Goal: Contribute content: Add original content to the website for others to see

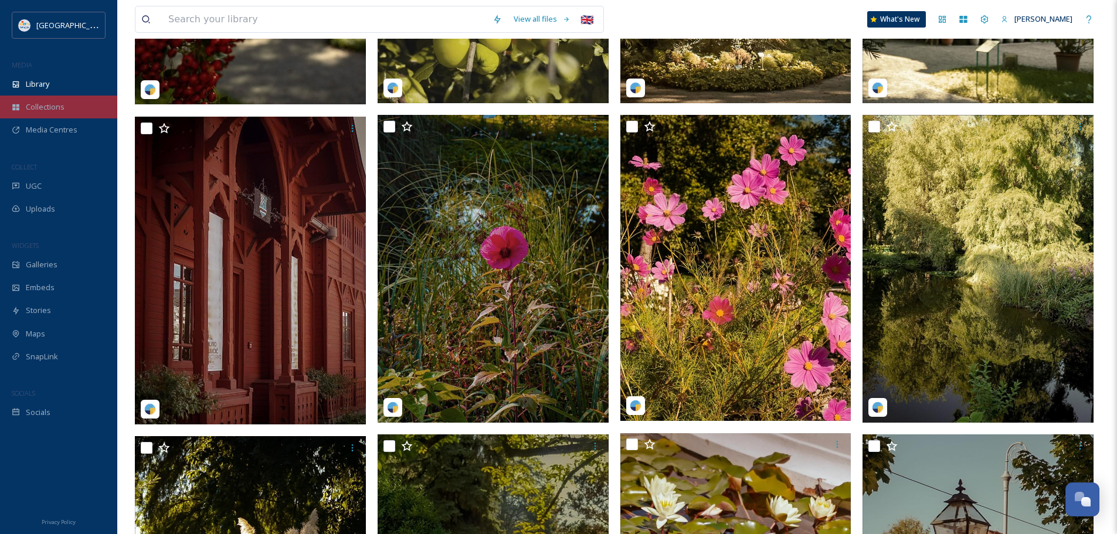
scroll to position [1349, 0]
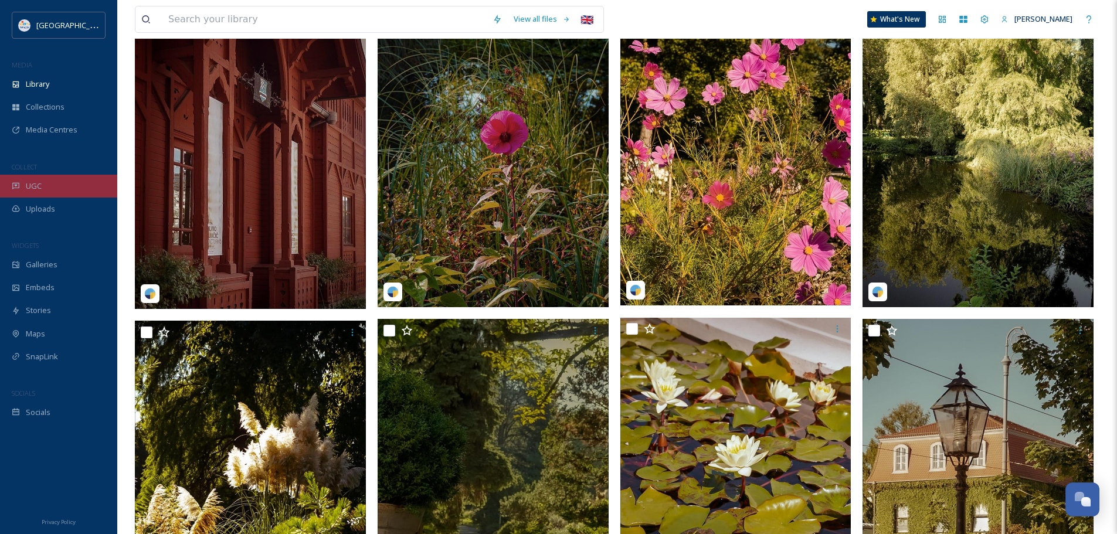
click at [28, 189] on span "UGC" at bounding box center [34, 186] width 16 height 11
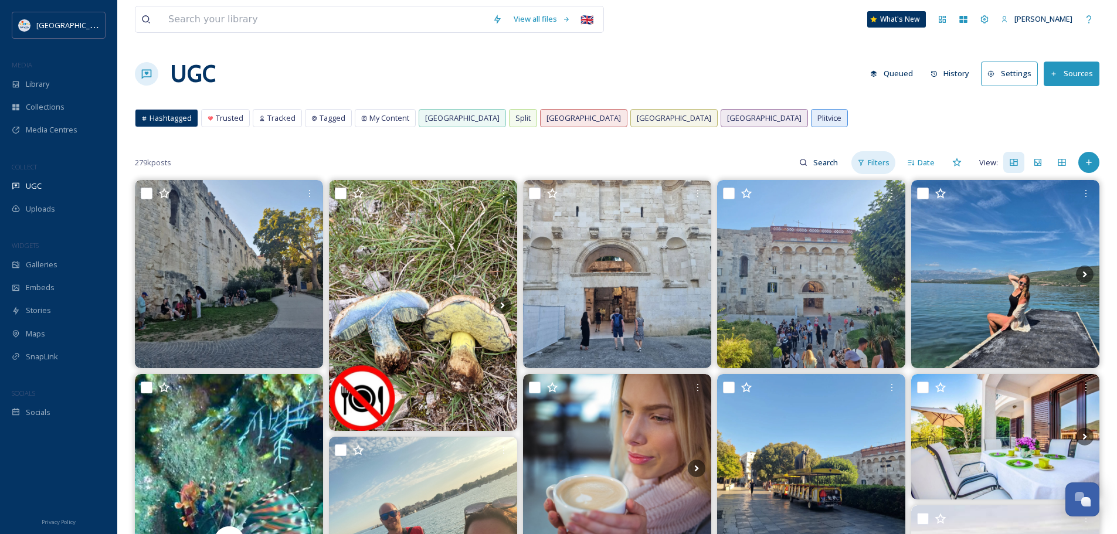
click at [877, 163] on span "Filters" at bounding box center [879, 162] width 22 height 11
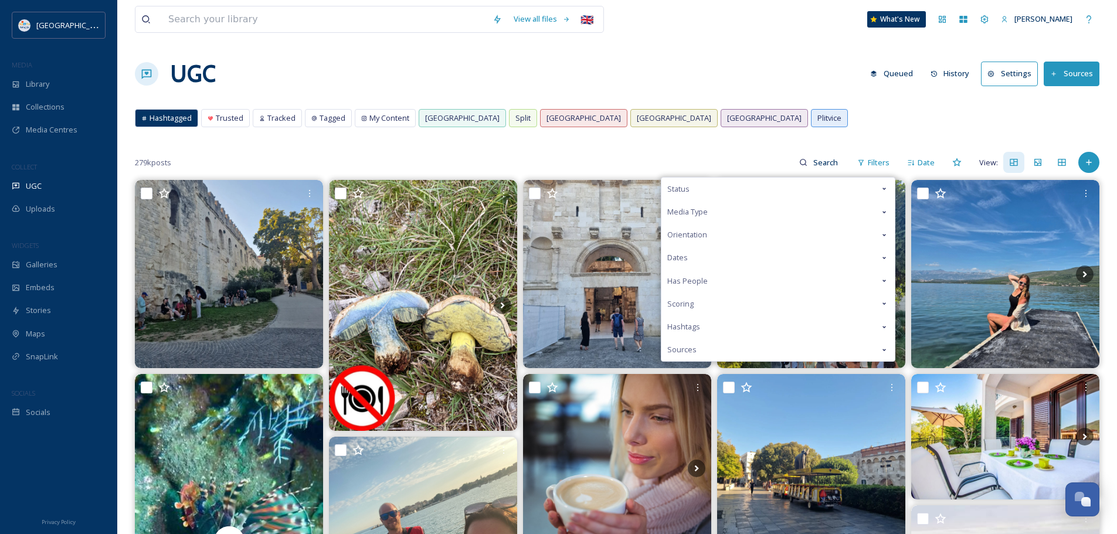
click at [756, 208] on div "Media Type" at bounding box center [777, 212] width 233 height 23
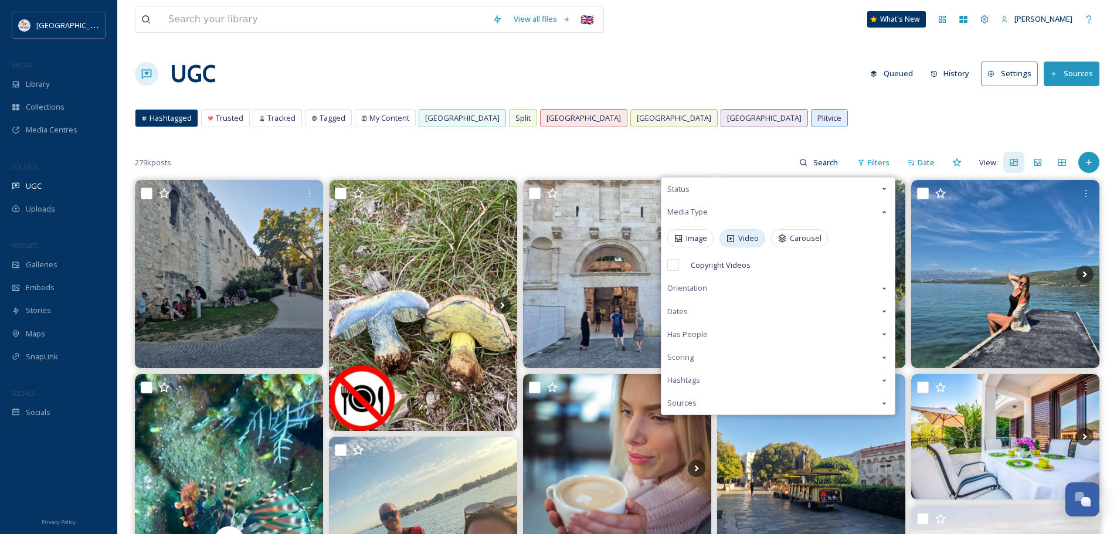
click at [748, 239] on span "Video" at bounding box center [748, 238] width 21 height 11
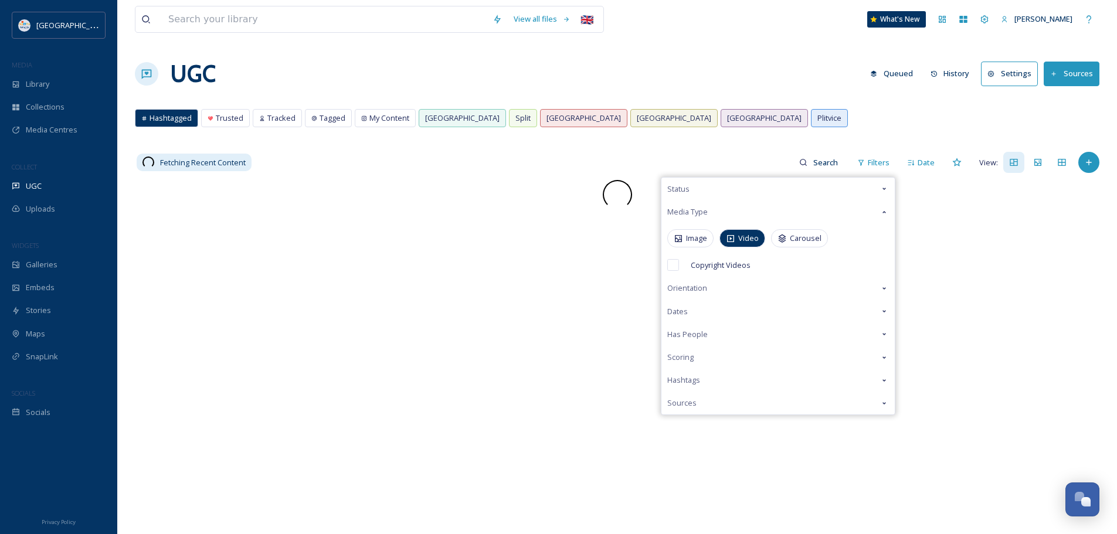
click at [707, 294] on span "Orientation" at bounding box center [687, 288] width 40 height 11
click at [771, 314] on span "Portrait" at bounding box center [768, 315] width 26 height 11
click at [711, 94] on div "View all files 🇬🇧 What's New Nera Tomljenovic UGC Queued History Settings Sourc…" at bounding box center [617, 357] width 1000 height 714
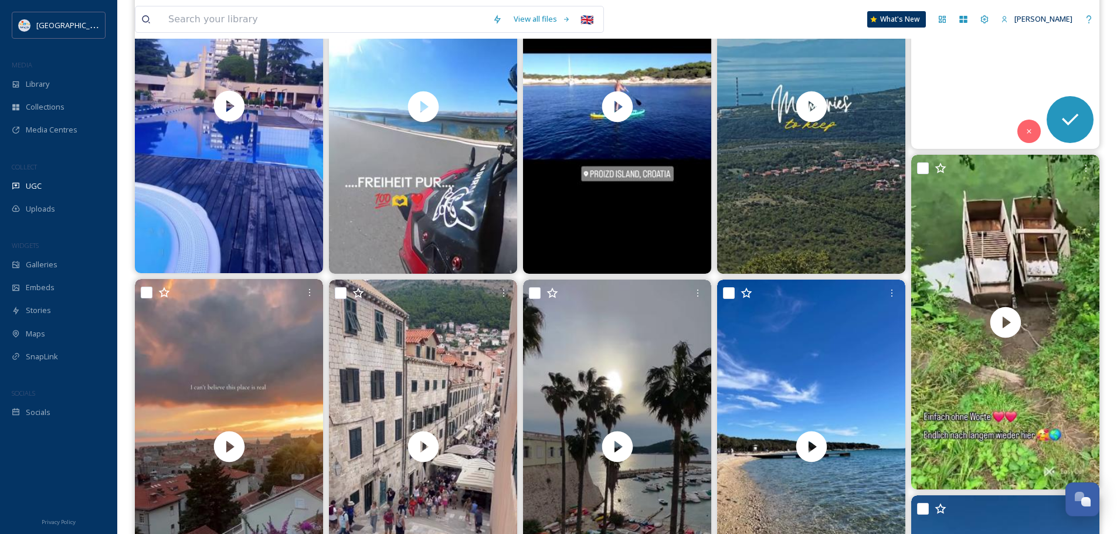
scroll to position [3690, 0]
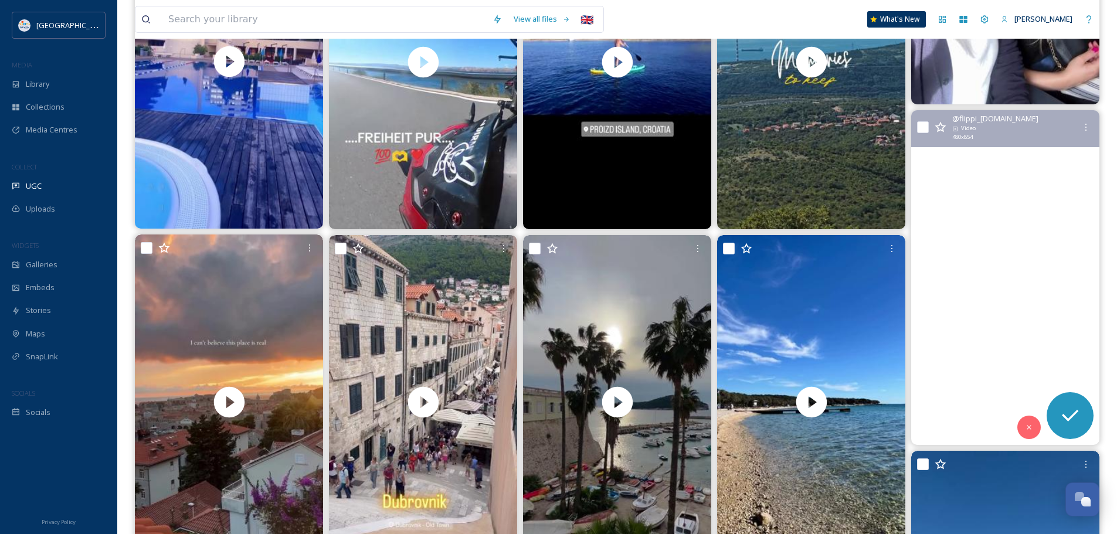
click at [1007, 275] on video "Kindheitserrinnerungen ❤️😍\a\aFrüher habe ich hier, gemeinsam mit meiner Famili…" at bounding box center [1005, 277] width 188 height 335
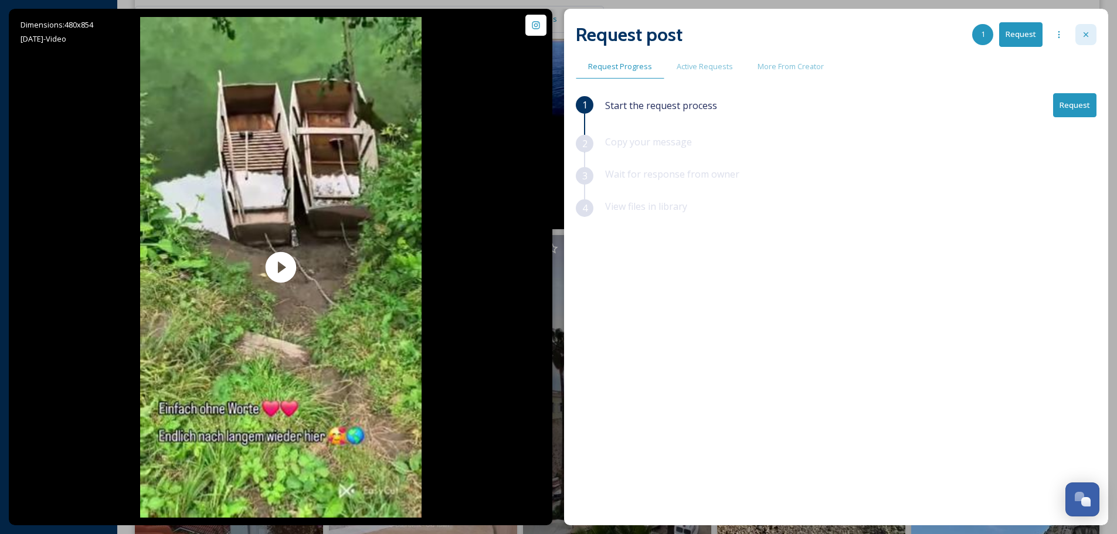
click at [1090, 36] on icon at bounding box center [1085, 34] width 9 height 9
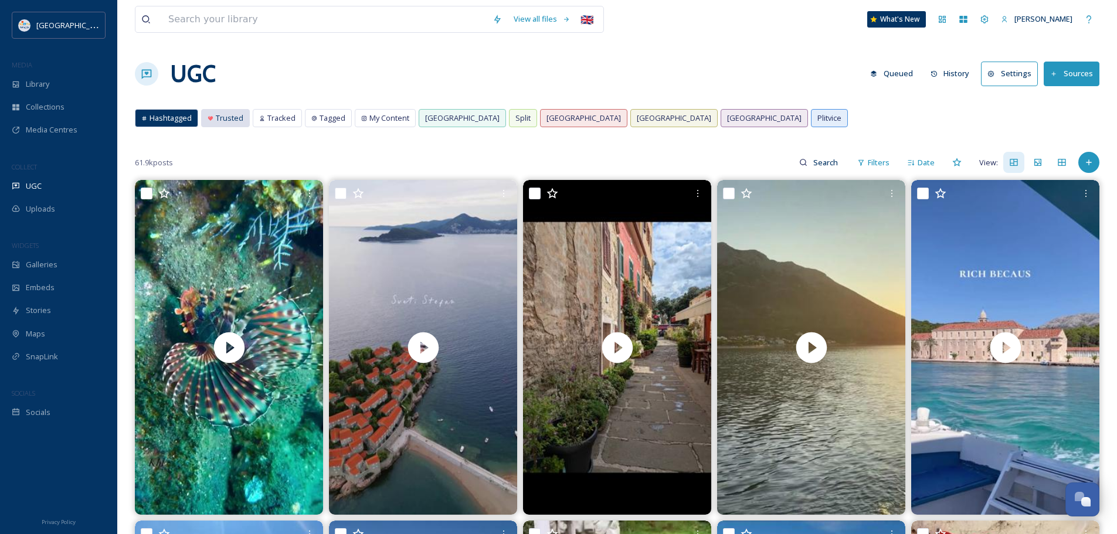
click at [217, 118] on span "Trusted" at bounding box center [230, 118] width 28 height 11
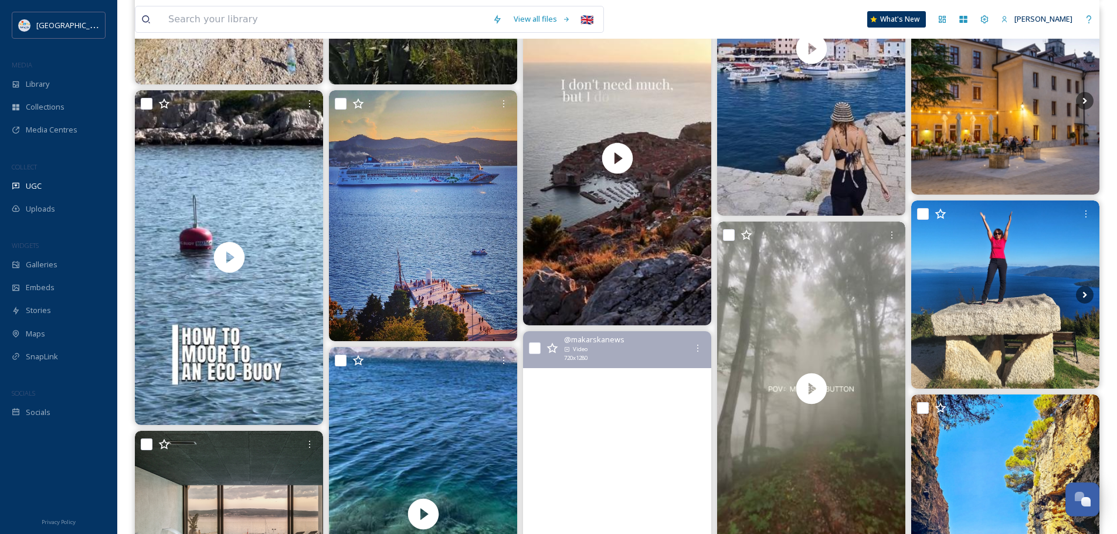
scroll to position [410, 0]
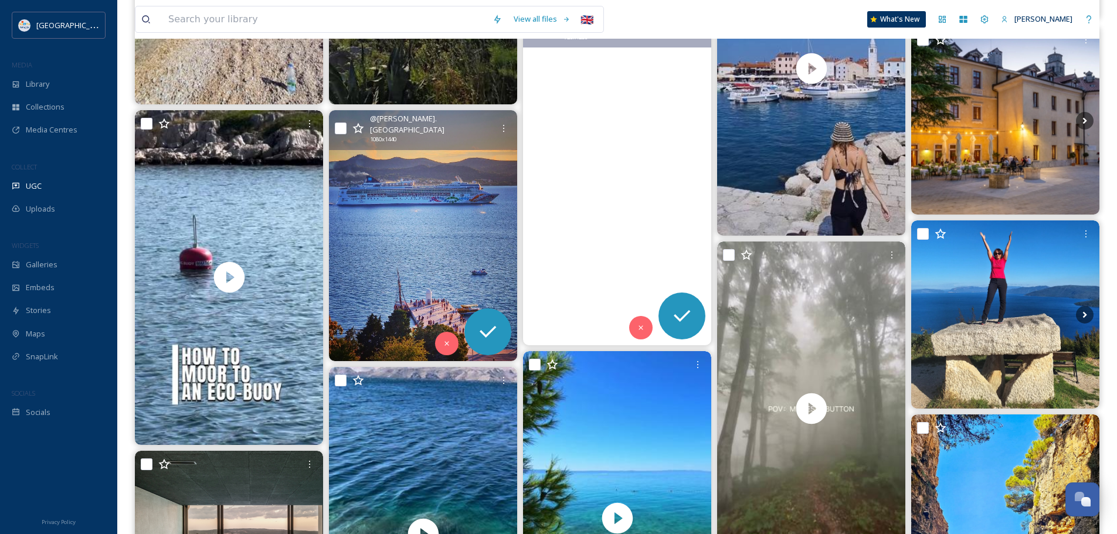
click at [426, 250] on img at bounding box center [423, 235] width 188 height 251
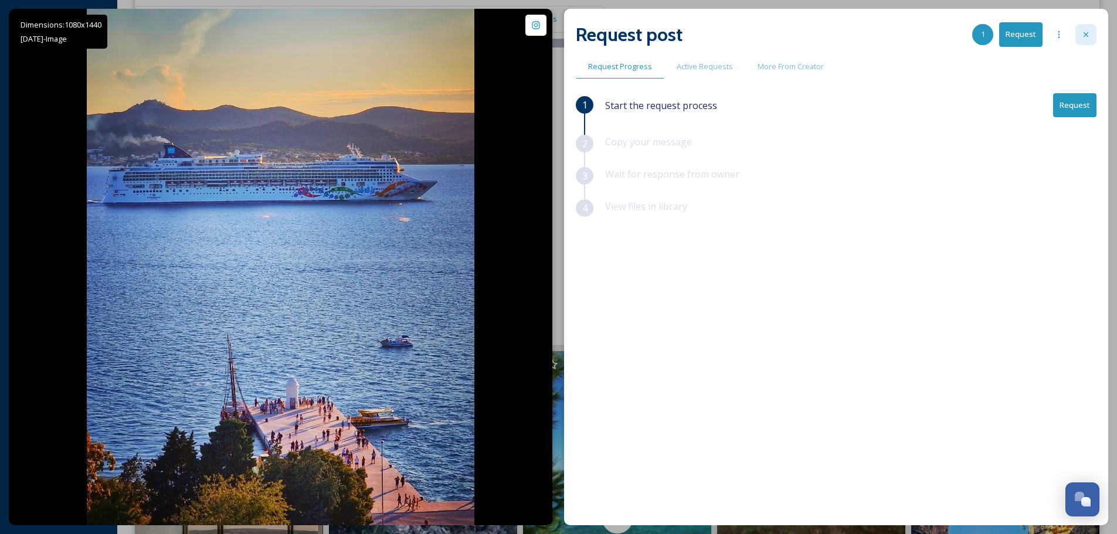
click at [1085, 29] on div at bounding box center [1085, 34] width 21 height 21
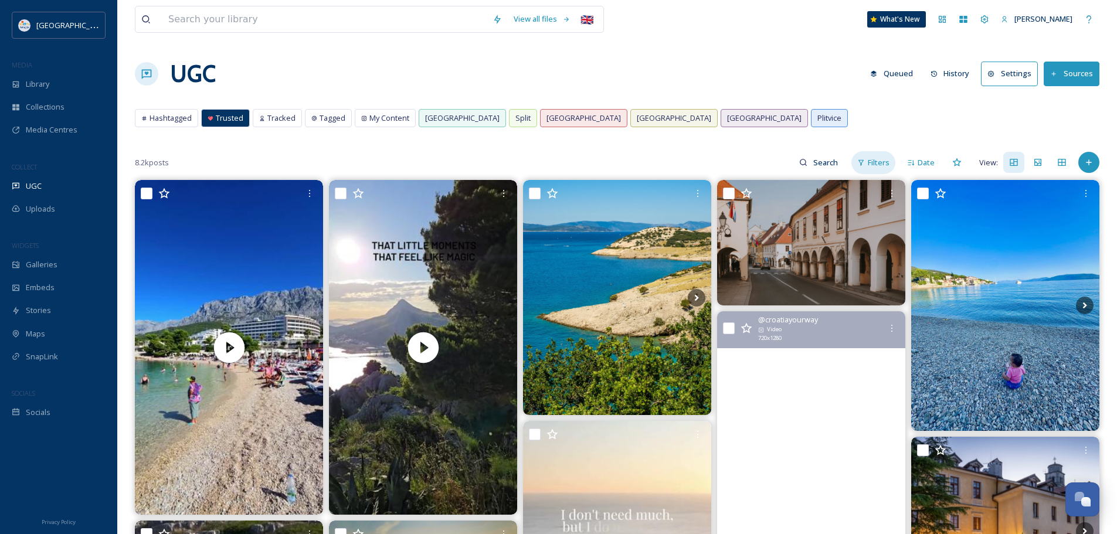
click at [880, 164] on span "Filters" at bounding box center [879, 162] width 22 height 11
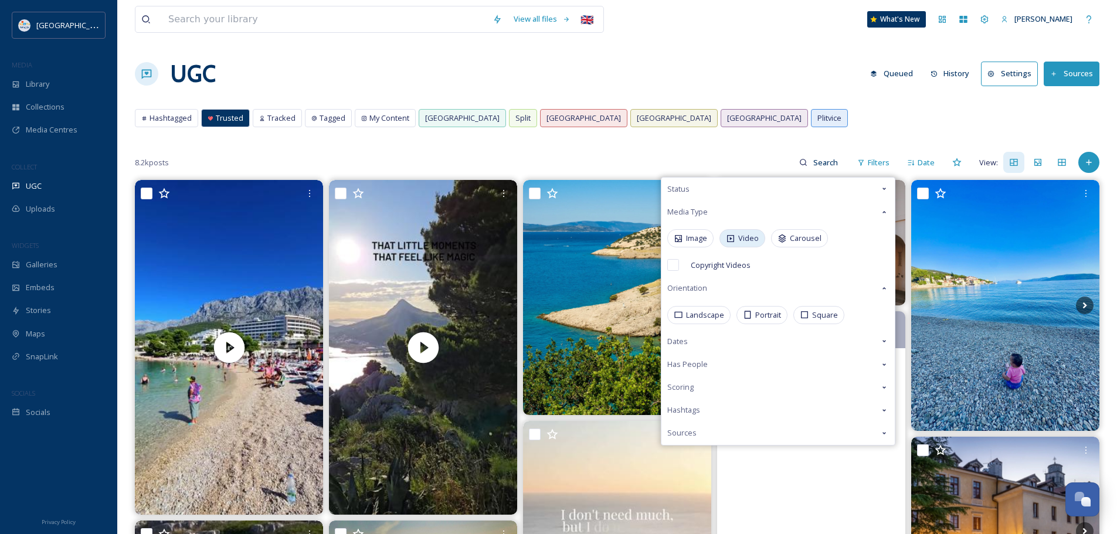
click at [741, 244] on span "Video" at bounding box center [748, 238] width 21 height 11
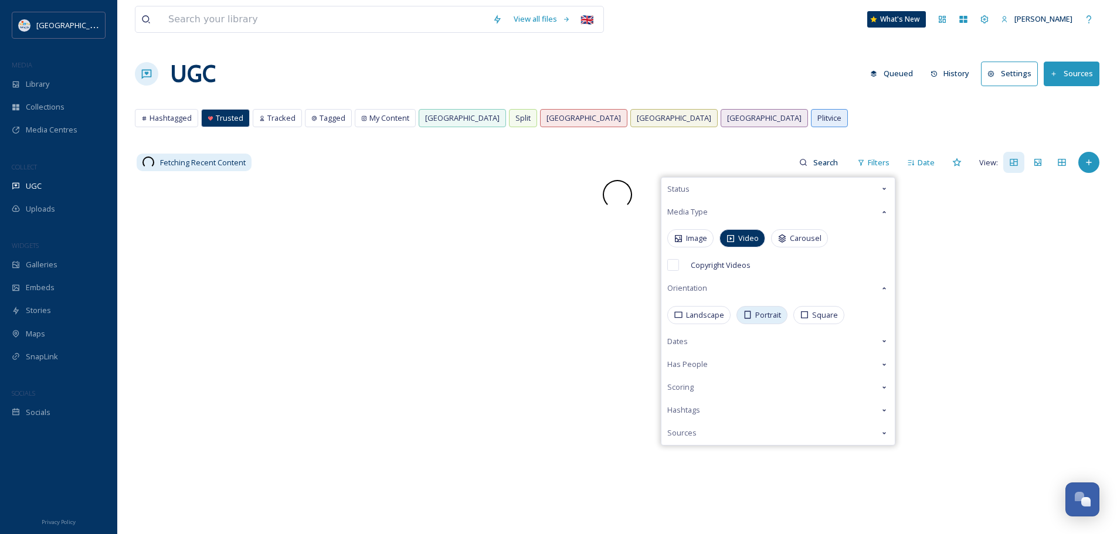
click at [762, 317] on span "Portrait" at bounding box center [768, 315] width 26 height 11
click at [756, 124] on div "Hashtagged Trusted Tracked Tagged My Content Dubrovnik Split Zagreb Rijeka Osij…" at bounding box center [617, 121] width 965 height 24
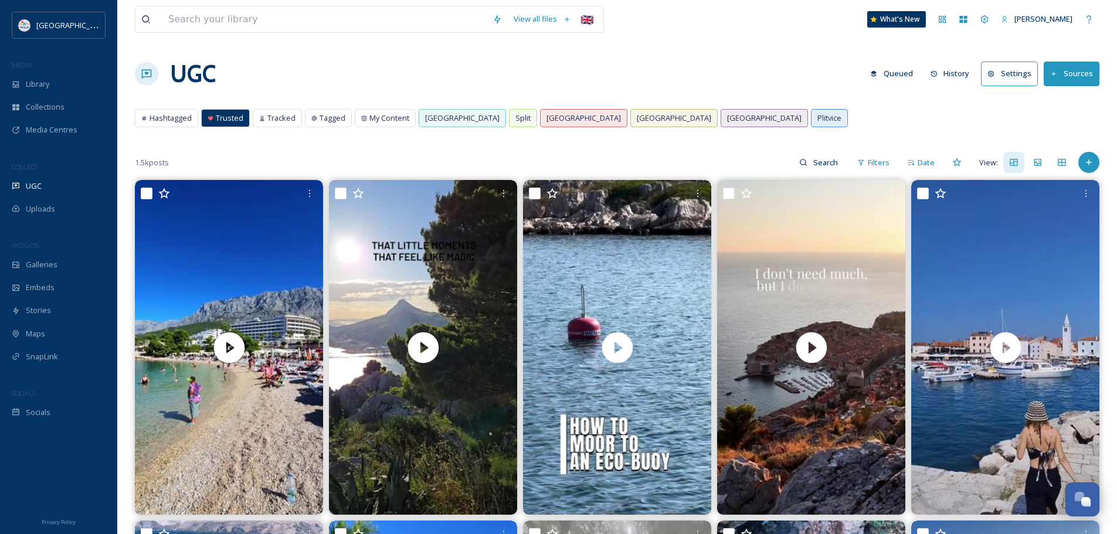
click at [1076, 80] on button "Sources" at bounding box center [1072, 74] width 56 height 24
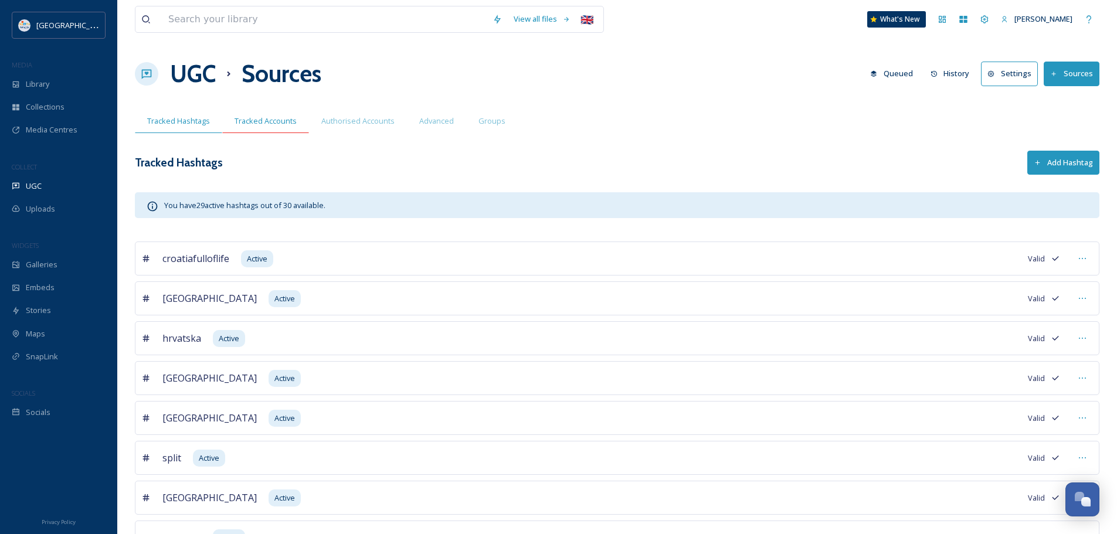
click at [261, 120] on span "Tracked Accounts" at bounding box center [266, 121] width 62 height 11
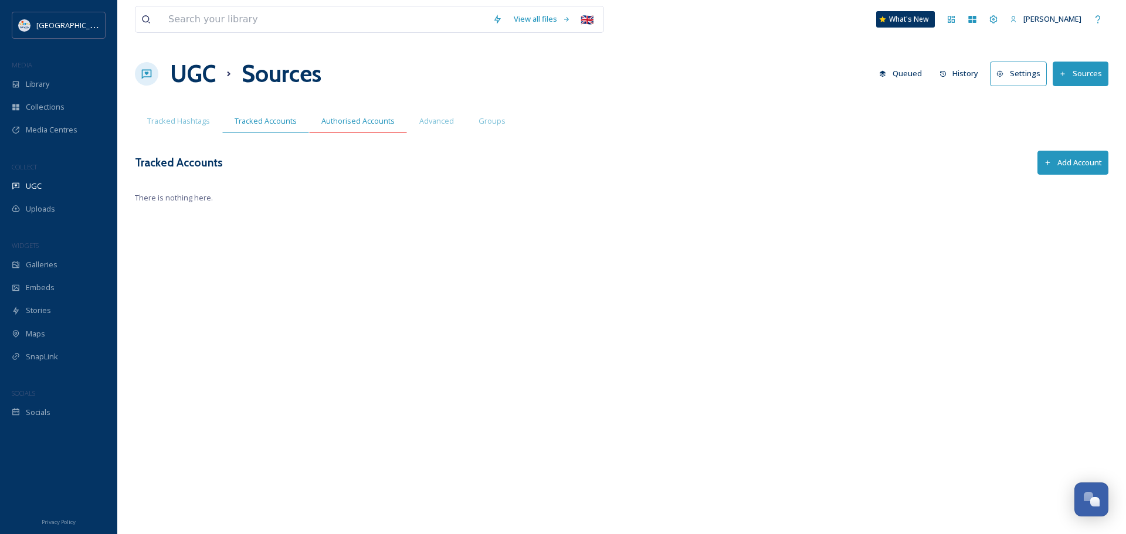
click at [362, 120] on span "Authorised Accounts" at bounding box center [357, 121] width 73 height 11
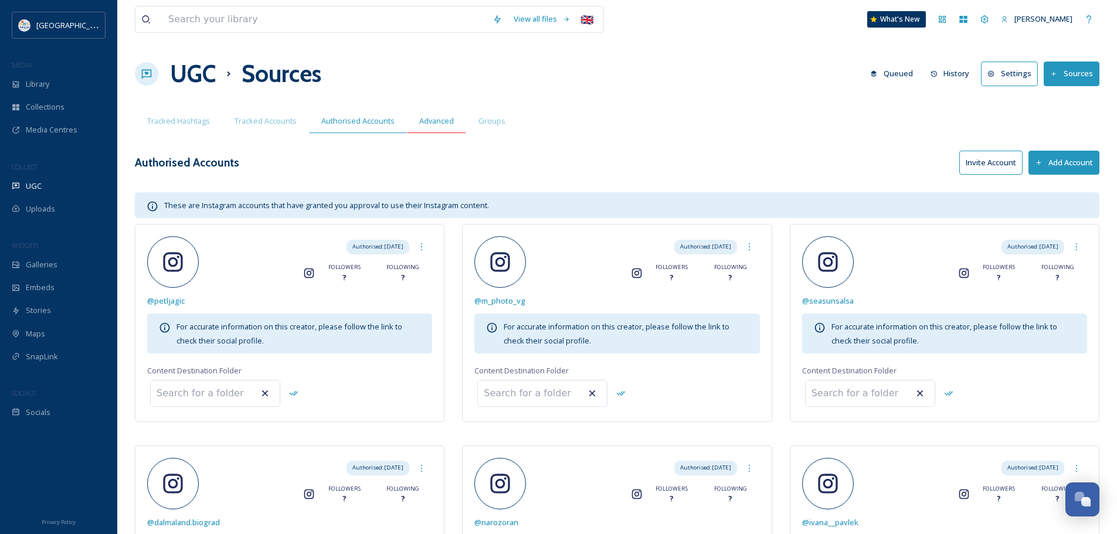
click at [454, 117] on div "Advanced" at bounding box center [436, 121] width 59 height 24
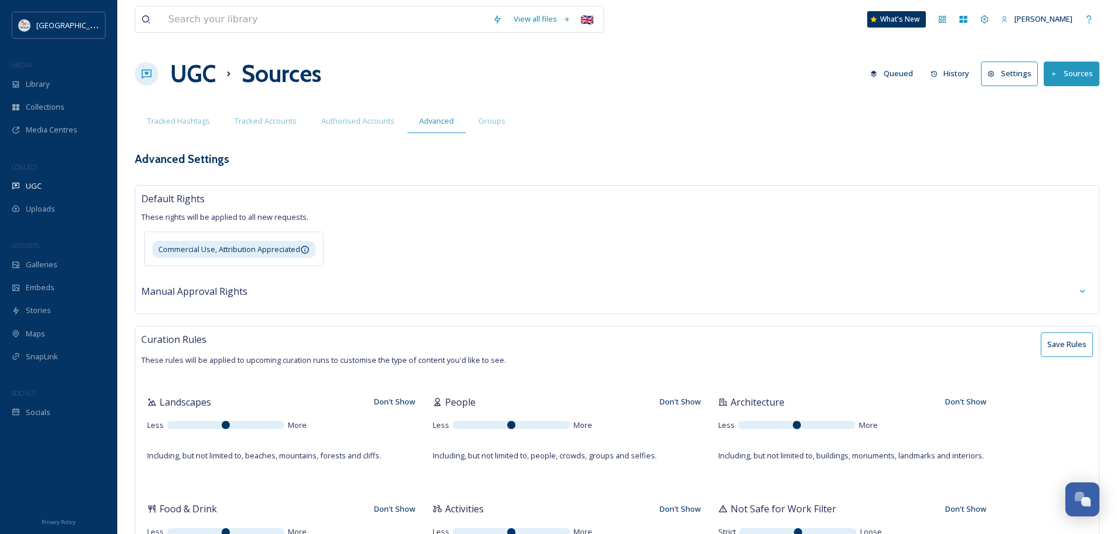
click at [494, 117] on span "Groups" at bounding box center [491, 121] width 27 height 11
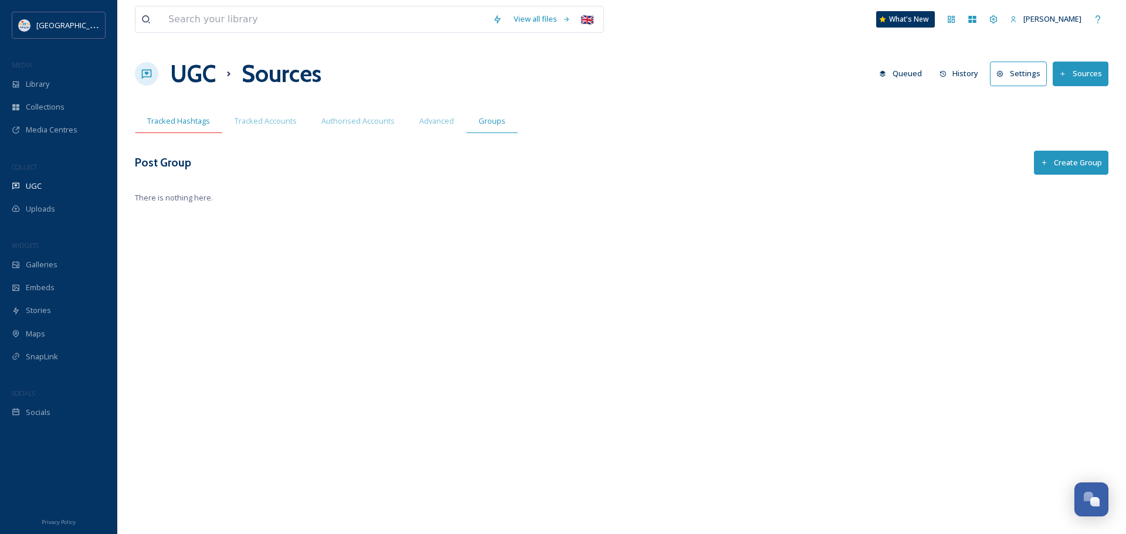
click at [182, 116] on span "Tracked Hashtags" at bounding box center [178, 121] width 63 height 11
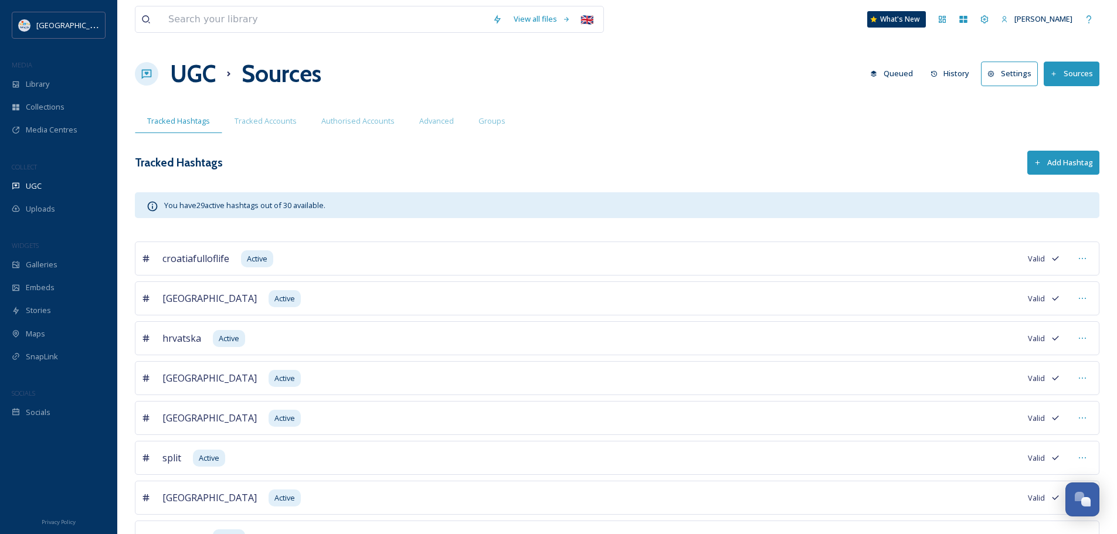
click at [171, 77] on h1 "UGC" at bounding box center [193, 73] width 46 height 35
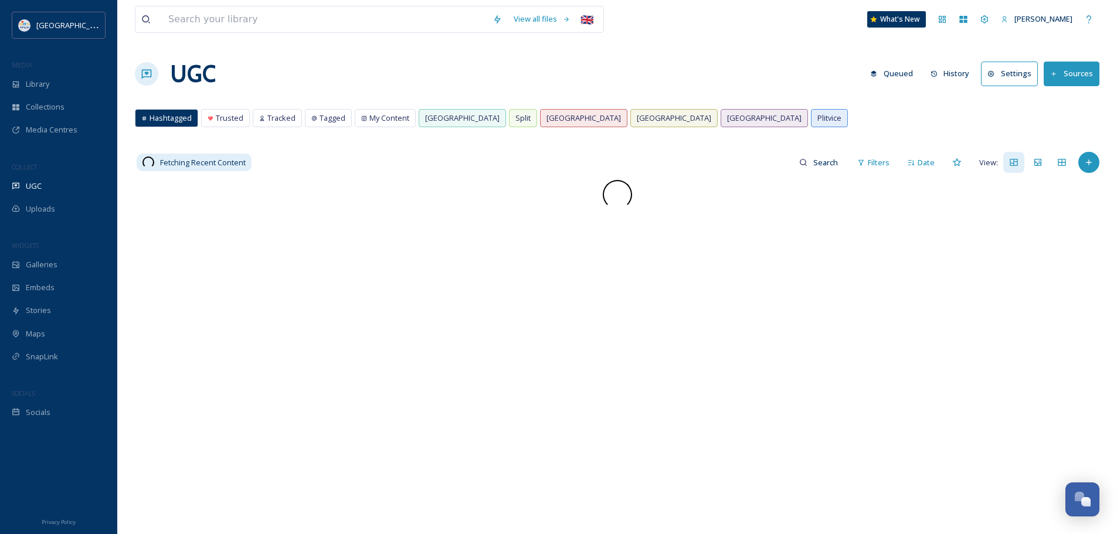
click at [1014, 72] on button "Settings" at bounding box center [1009, 74] width 57 height 24
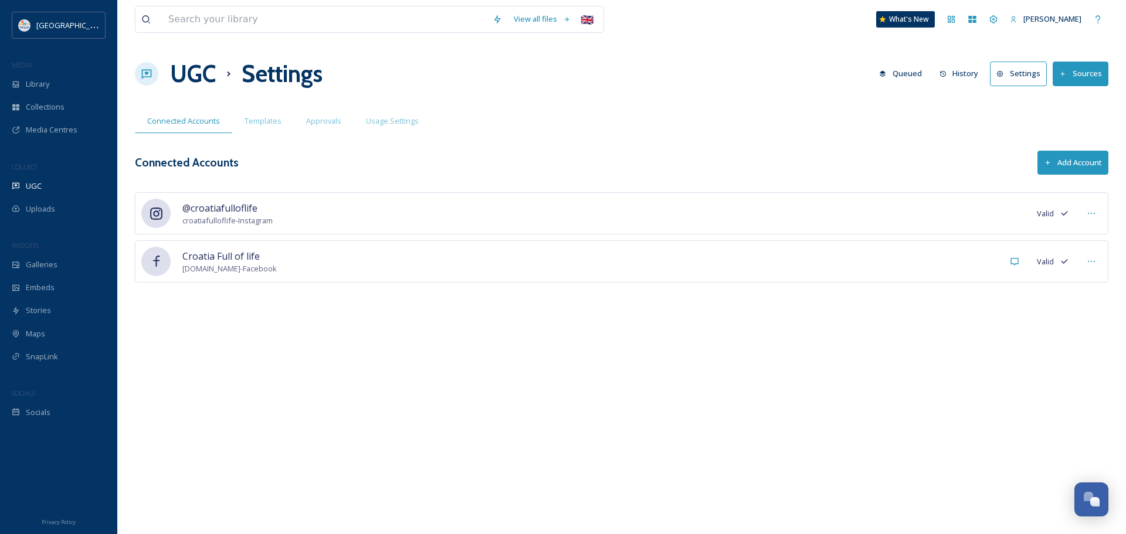
click at [1086, 169] on button "Add Account" at bounding box center [1072, 163] width 71 height 24
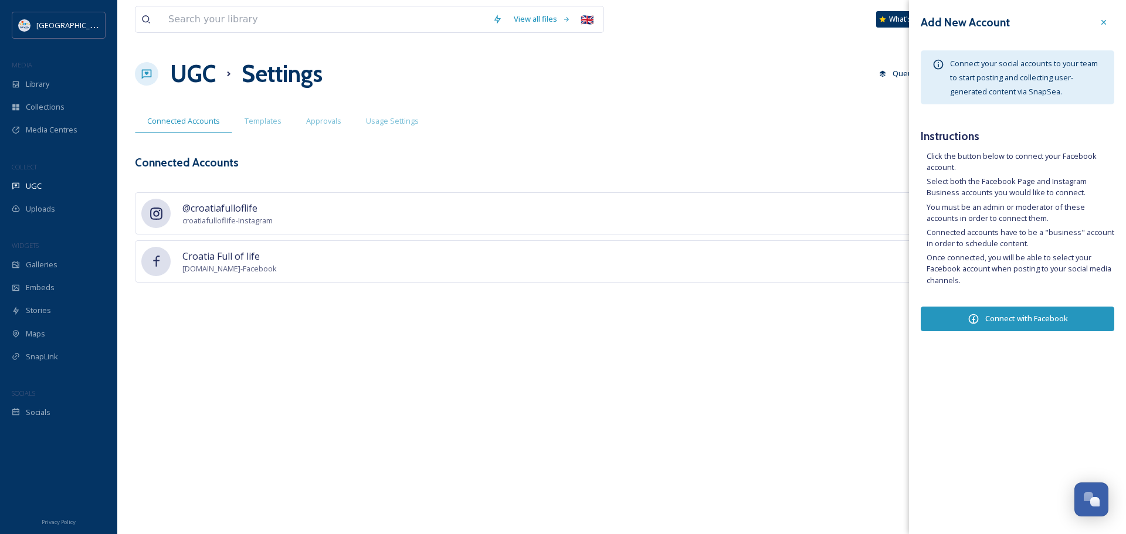
click at [653, 145] on div "View all files 🇬🇧 What's New Nera Tomljenovic UGC Settings Queued History Setti…" at bounding box center [621, 267] width 1008 height 534
click at [1106, 21] on icon at bounding box center [1103, 22] width 9 height 9
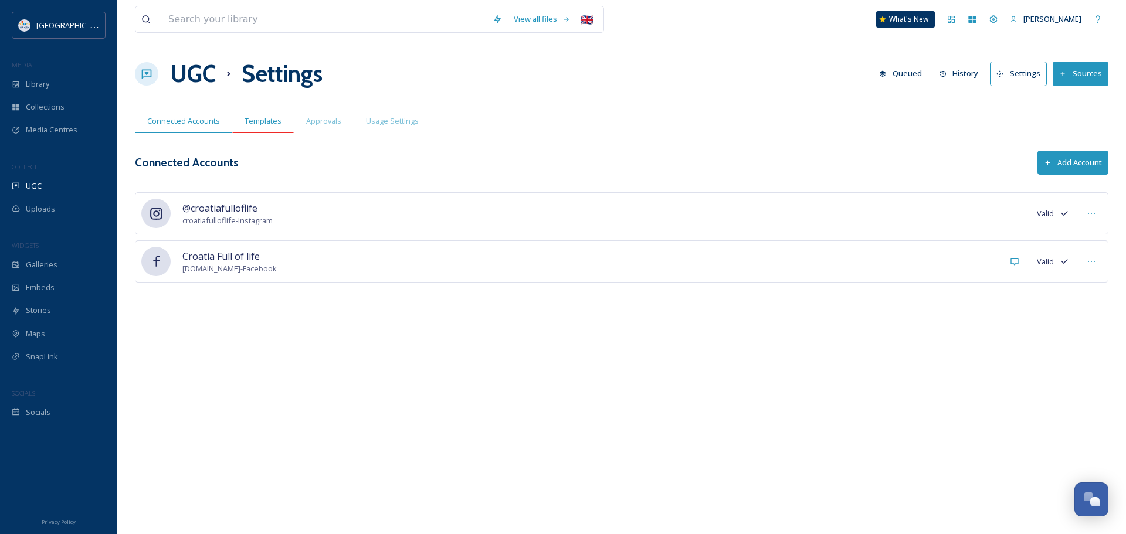
click at [263, 125] on span "Templates" at bounding box center [262, 121] width 37 height 11
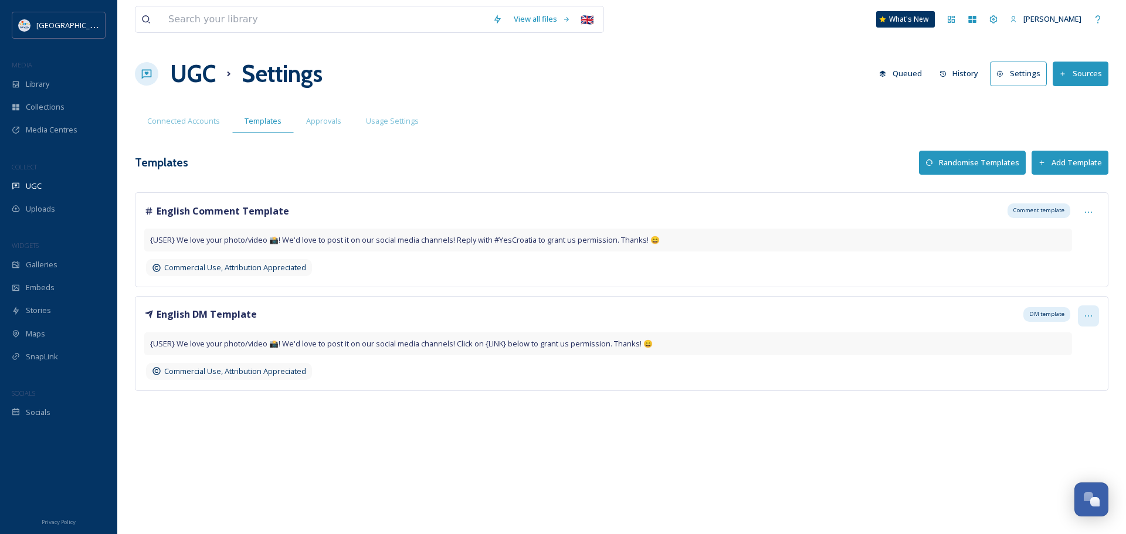
click at [1078, 314] on div at bounding box center [1088, 315] width 21 height 21
click at [880, 439] on div "View all files 🇬🇧 What's New Nera Tomljenovic UGC Settings Queued History Setti…" at bounding box center [621, 267] width 1008 height 534
click at [702, 87] on div "UGC Settings Queued History Settings Sources" at bounding box center [621, 73] width 973 height 35
click at [48, 202] on div "Uploads" at bounding box center [58, 209] width 117 height 23
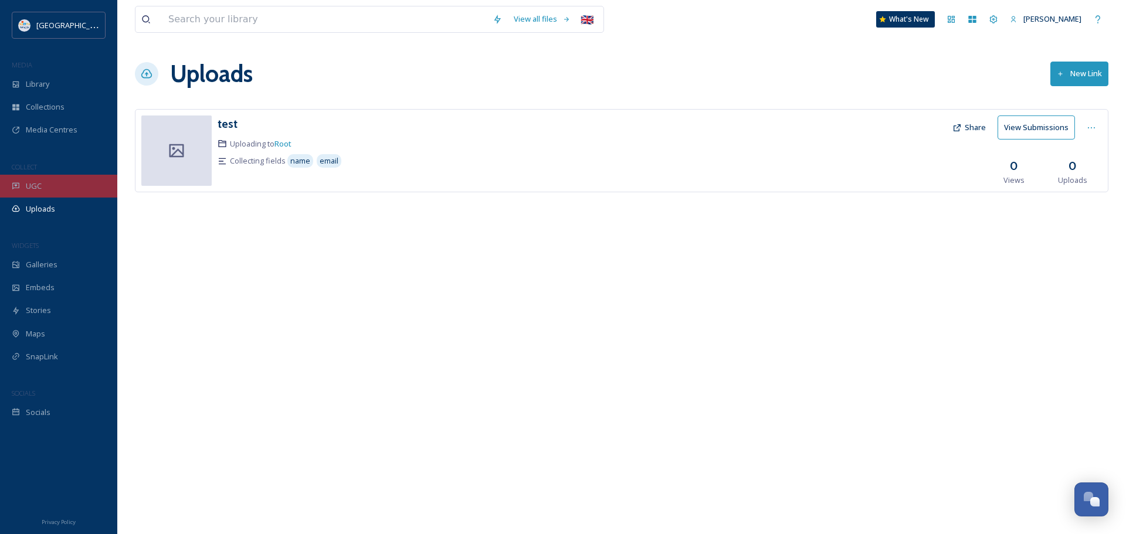
click at [42, 180] on div "UGC" at bounding box center [58, 186] width 117 height 23
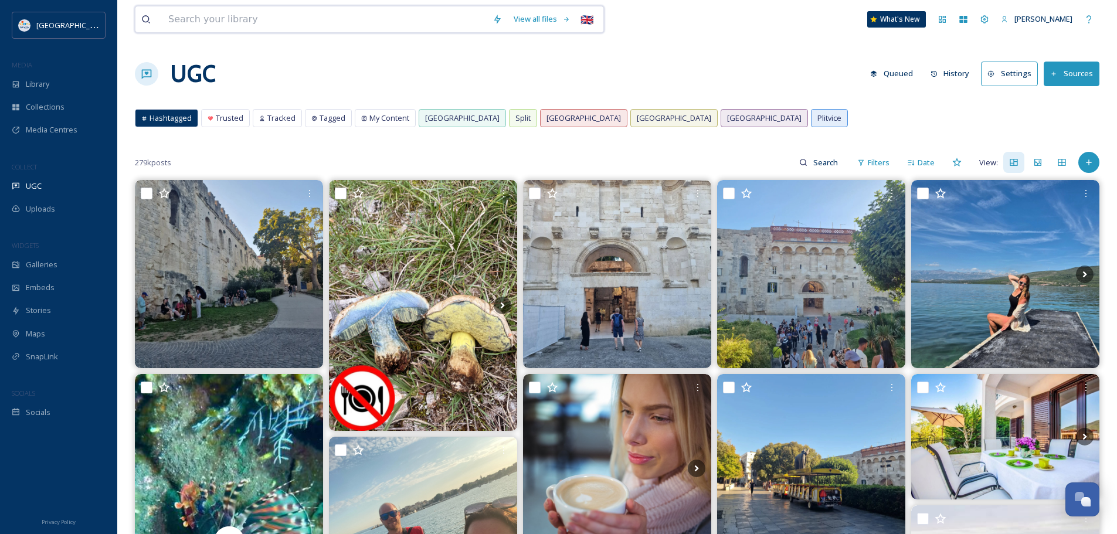
click at [270, 12] on input at bounding box center [324, 19] width 324 height 26
click at [824, 157] on input at bounding box center [826, 162] width 38 height 23
paste input "https://www.tiktok.com/@dreamindalmatia/video/7548725025839287574"
type input "https://www.tiktok.com/@dreamindalmatia/video/7548725025839287574"
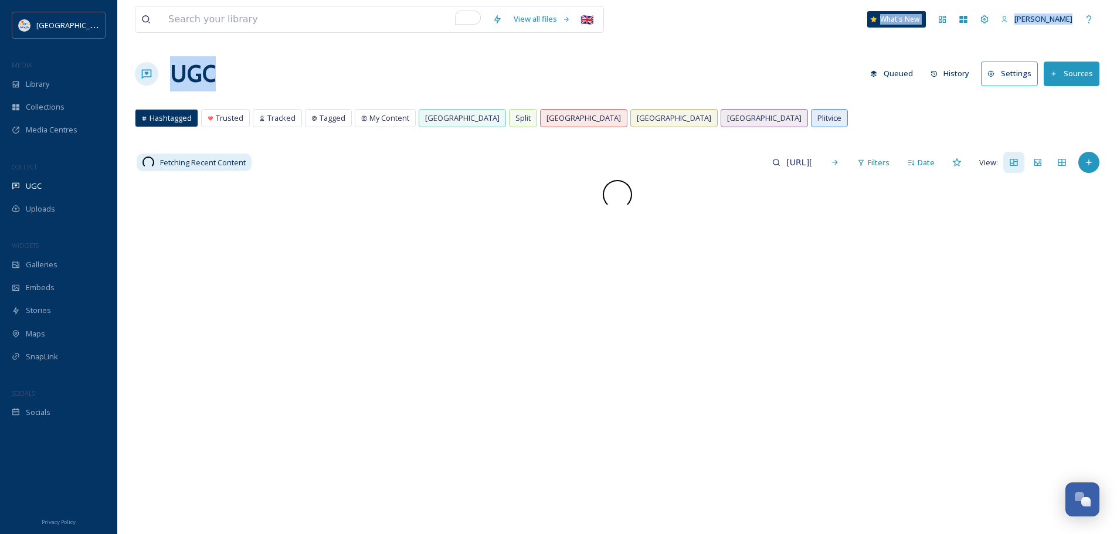
drag, startPoint x: 739, startPoint y: 2, endPoint x: 909, endPoint y: 2, distance: 170.0
click at [907, 3] on div "View all files 🇬🇧 What's New Nera Tomljenovic UGC Queued History Settings Sourc…" at bounding box center [617, 357] width 1000 height 714
click at [708, 60] on div "UGC Queued History Settings Sources" at bounding box center [617, 73] width 965 height 35
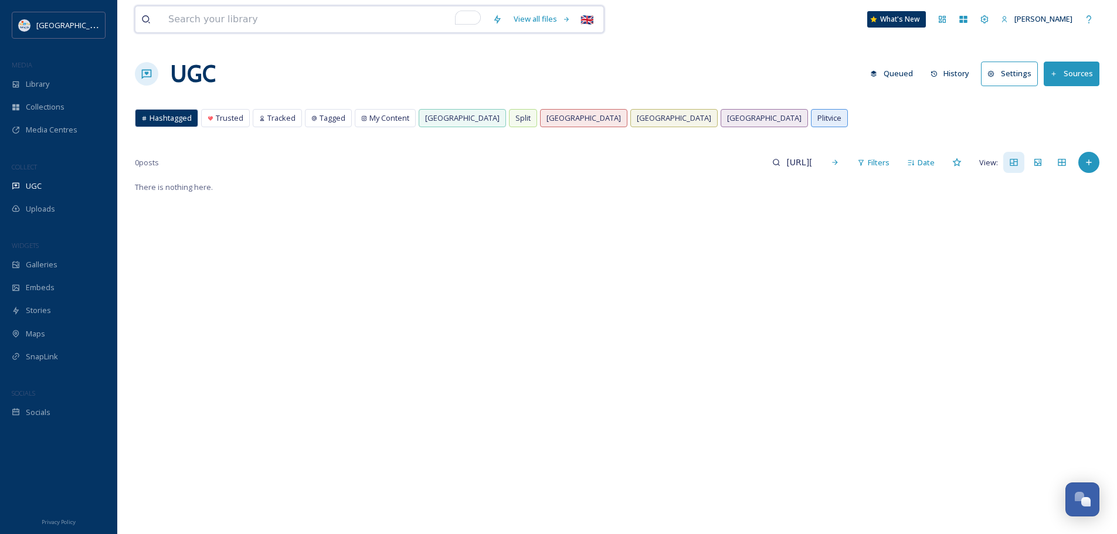
click at [262, 16] on input "To enrich screen reader interactions, please activate Accessibility in Grammarl…" at bounding box center [324, 19] width 324 height 26
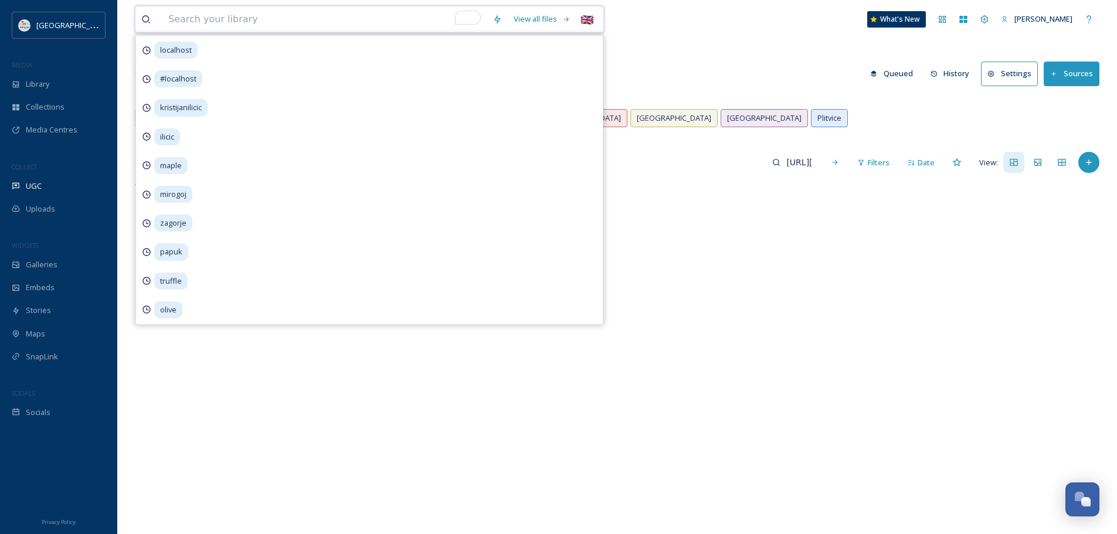
paste input "https://www.tiktok.com/@dreamindalmatia/video/7548725025839287574"
type input "https://www.tiktok.com/@dreamindalmatia/video/7548725025839287574"
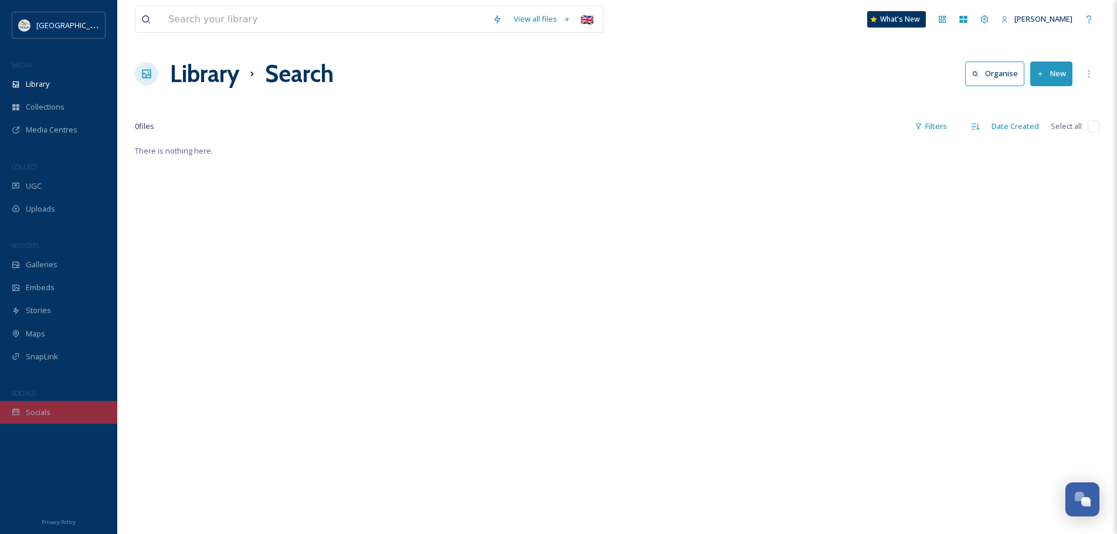
click at [24, 416] on div "Socials" at bounding box center [58, 412] width 117 height 23
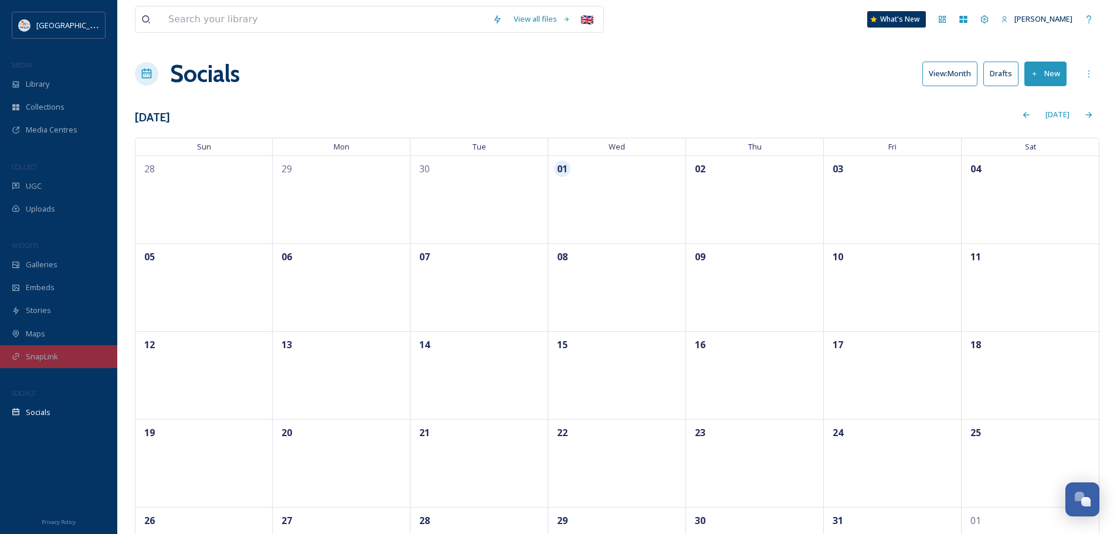
click at [46, 358] on span "SnapLink" at bounding box center [42, 356] width 32 height 11
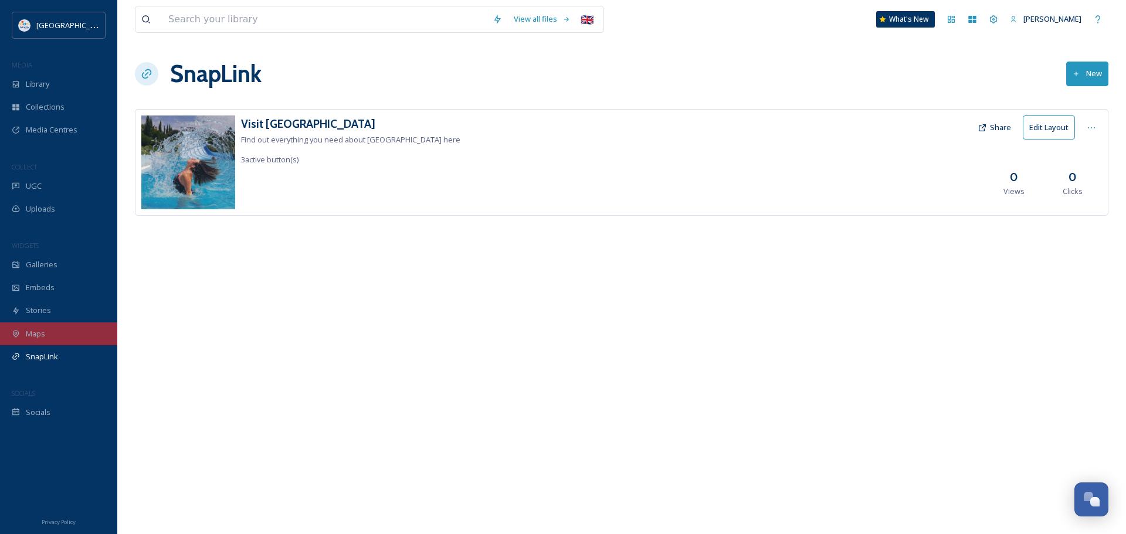
click at [51, 339] on div "Maps" at bounding box center [58, 333] width 117 height 23
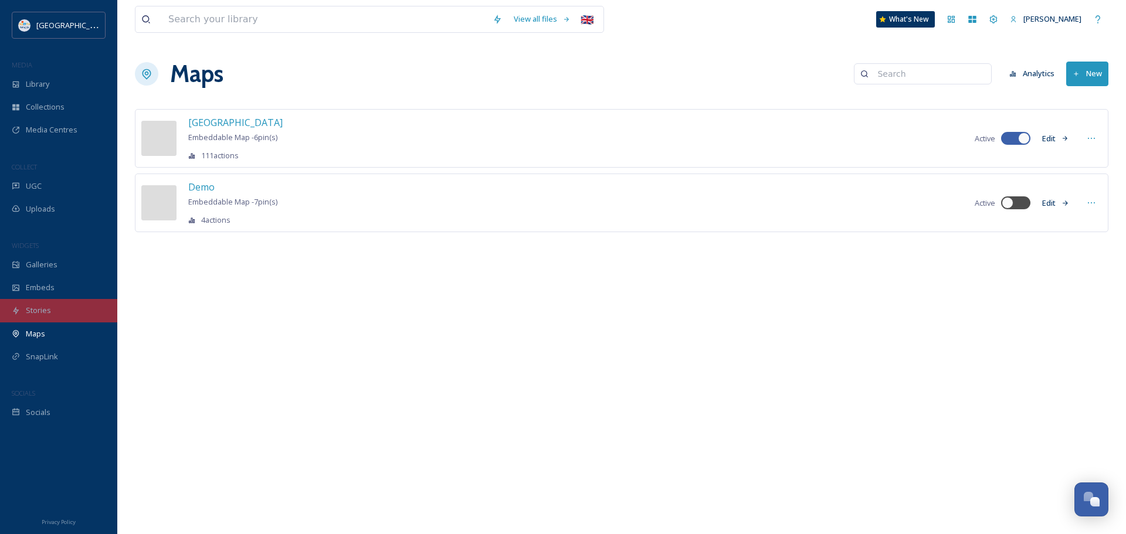
click at [58, 321] on div "Stories" at bounding box center [58, 310] width 117 height 23
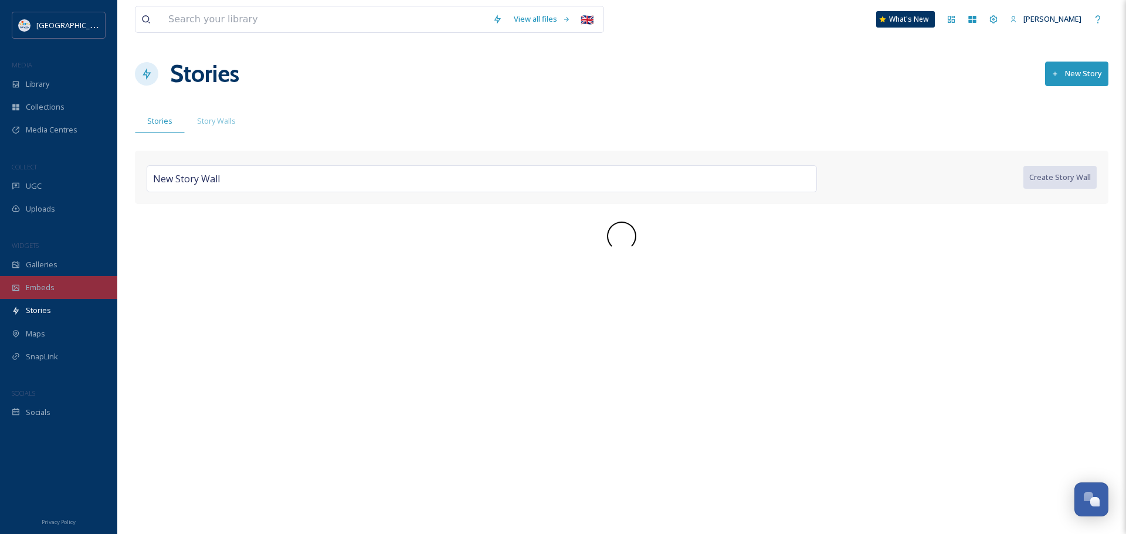
click at [58, 288] on div "Embeds" at bounding box center [58, 287] width 117 height 23
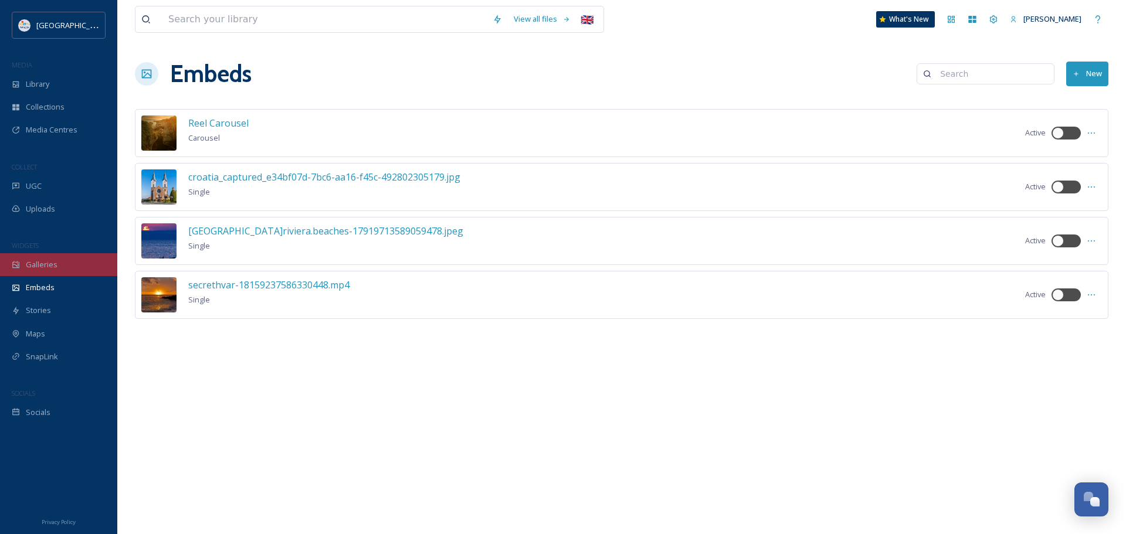
click at [60, 264] on div "Galleries" at bounding box center [58, 264] width 117 height 23
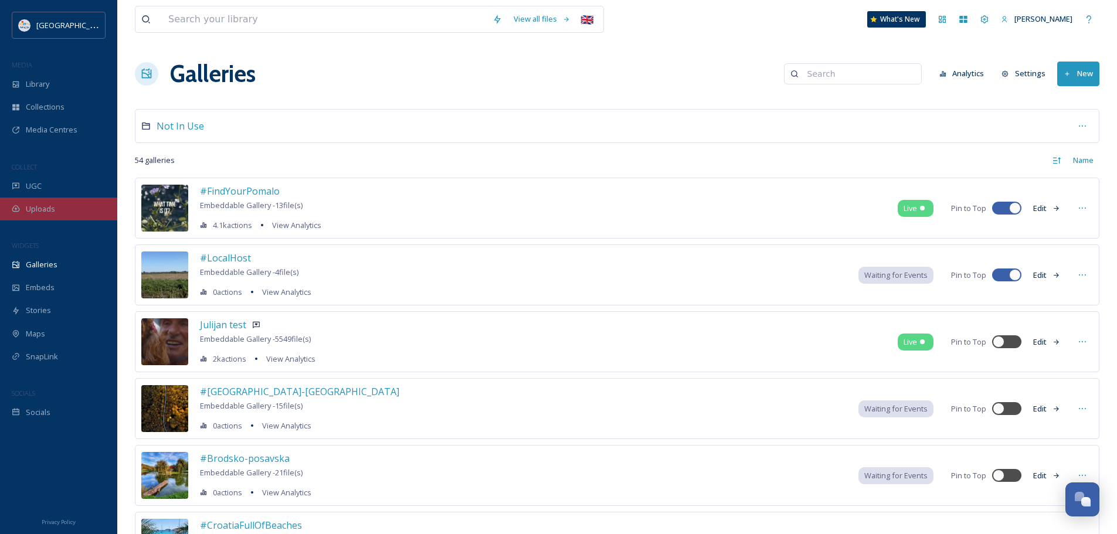
click at [50, 205] on span "Uploads" at bounding box center [40, 208] width 29 height 11
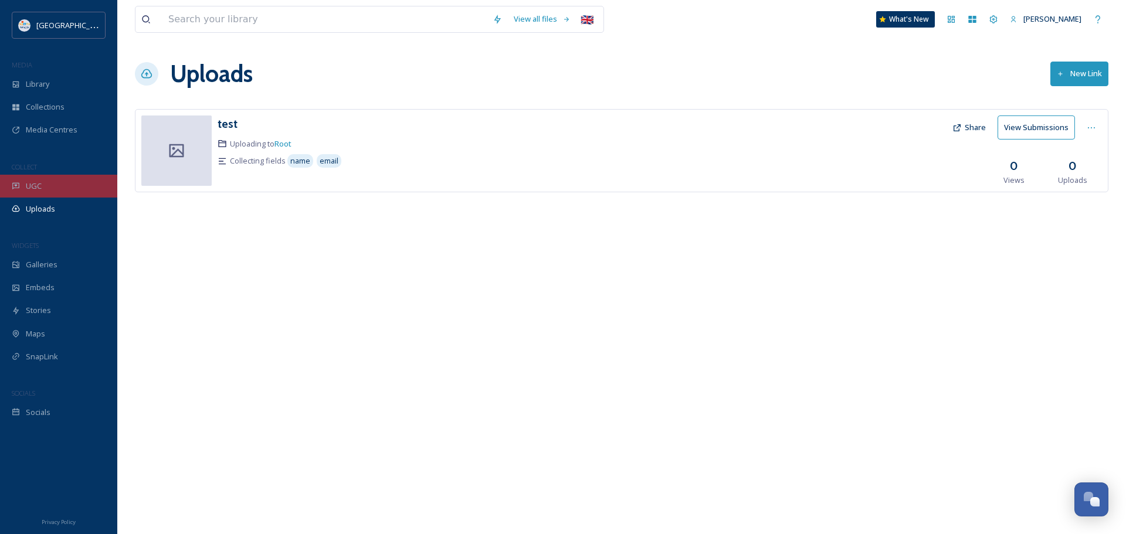
click at [52, 188] on div "UGC" at bounding box center [58, 186] width 117 height 23
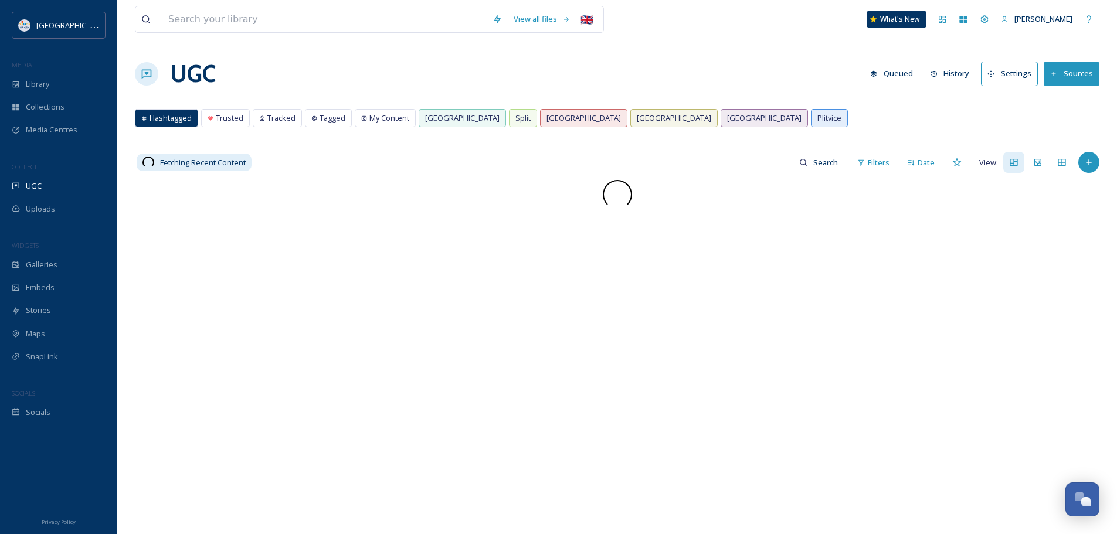
click at [900, 19] on div "What's New" at bounding box center [896, 19] width 59 height 16
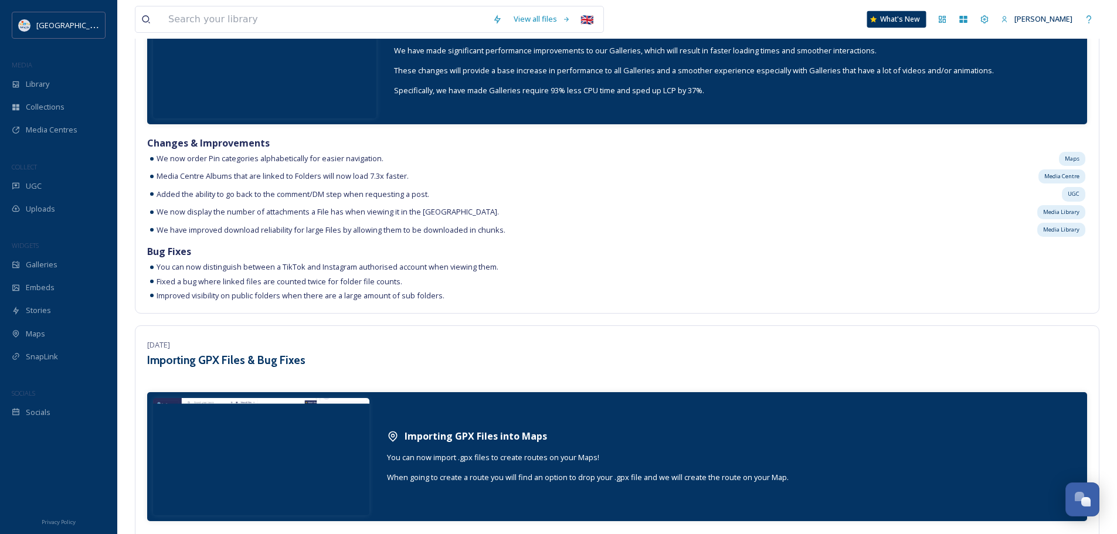
scroll to position [7201, 0]
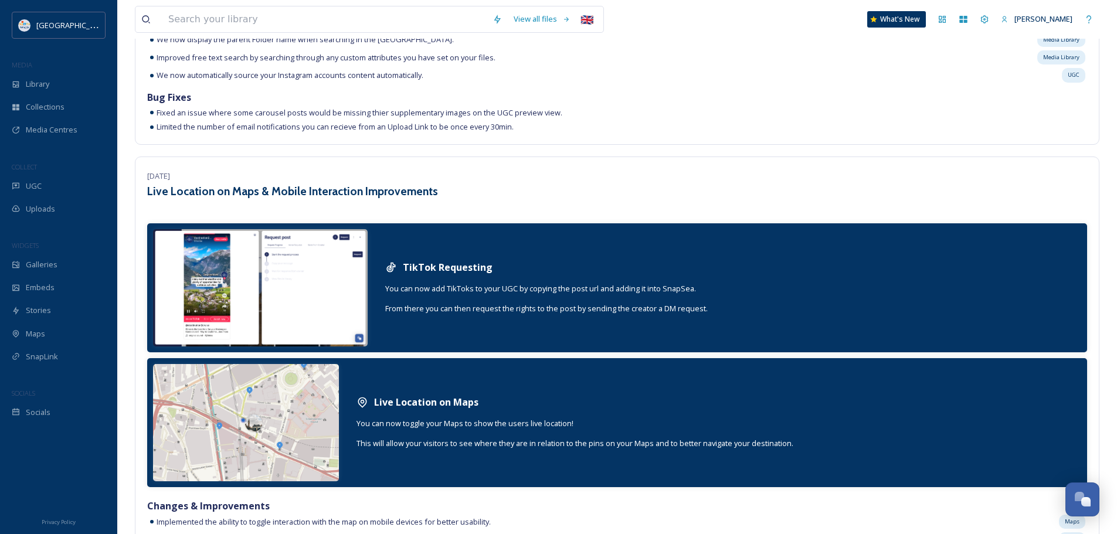
click at [704, 286] on div "TikTok Requesting You can now add TikToks to your UGC by copying the post url a…" at bounding box center [546, 288] width 346 height 79
click at [61, 182] on div "UGC" at bounding box center [58, 186] width 117 height 23
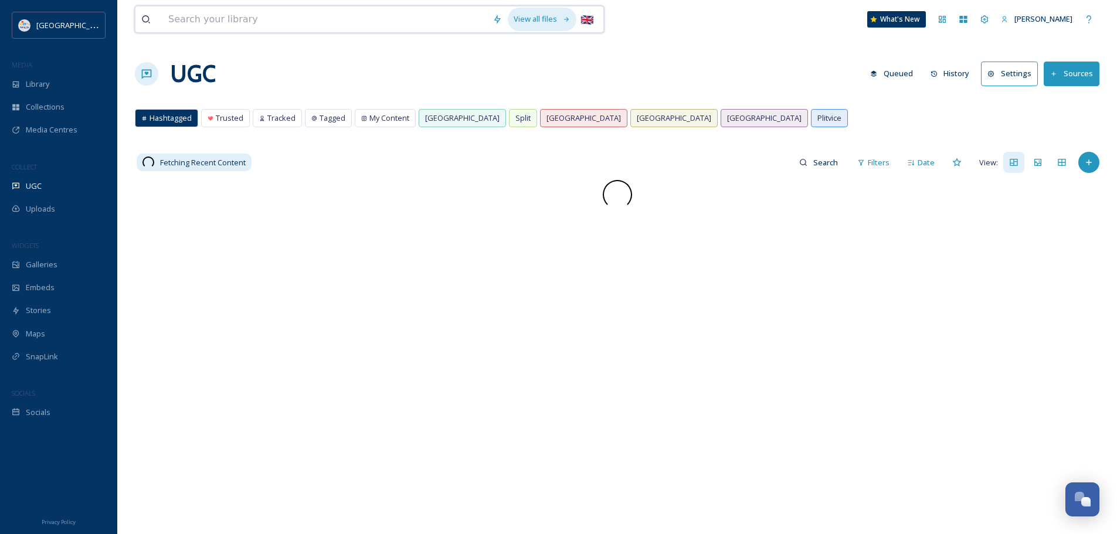
click at [549, 21] on div "View all files" at bounding box center [542, 19] width 69 height 23
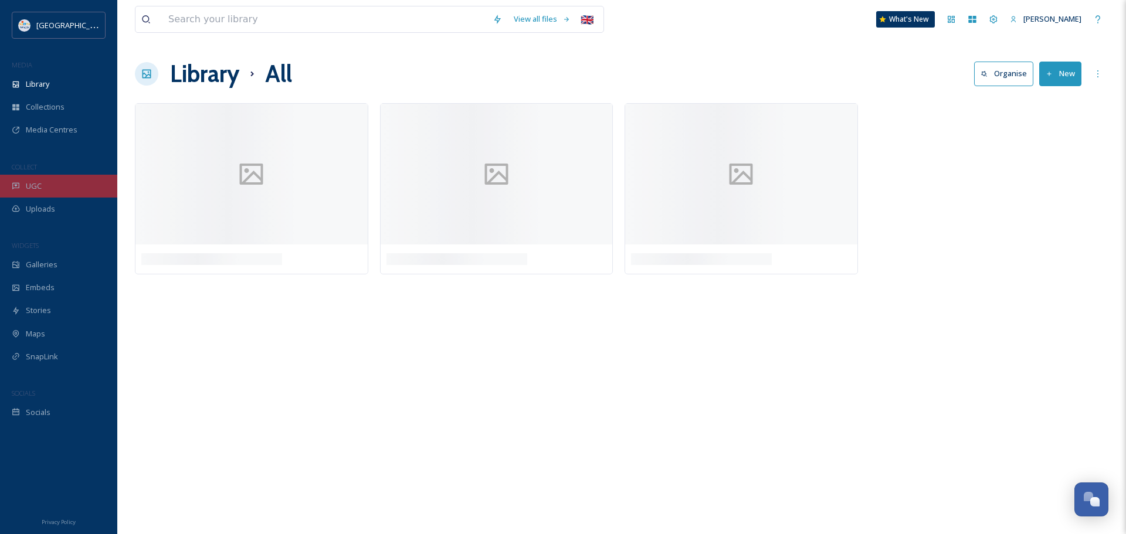
click at [30, 187] on span "UGC" at bounding box center [34, 186] width 16 height 11
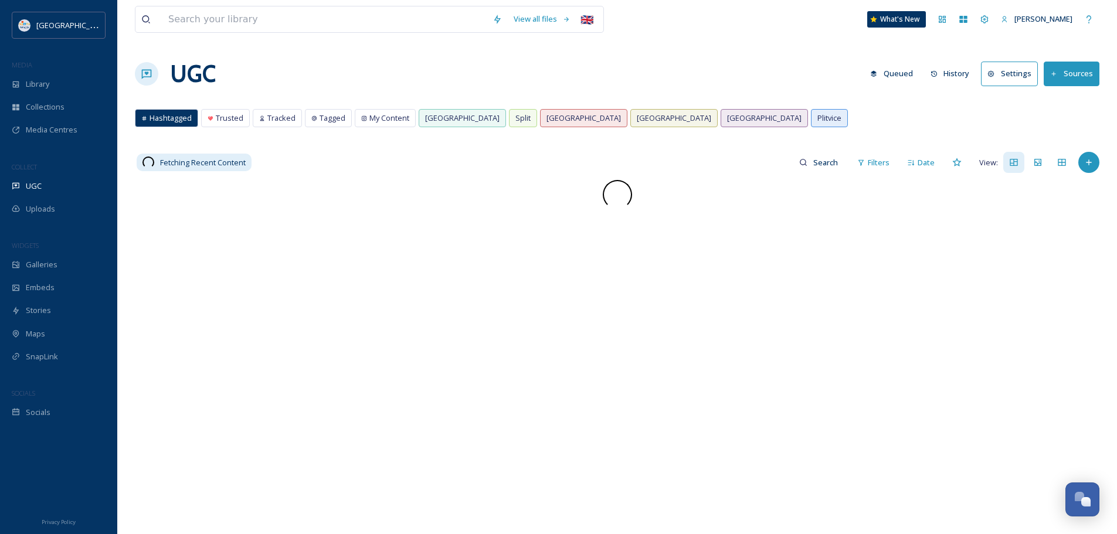
click at [684, 119] on div "Hashtagged Trusted Tracked Tagged My Content Dubrovnik Split Zagreb Rijeka Osij…" at bounding box center [617, 121] width 965 height 24
click at [1088, 165] on icon at bounding box center [1088, 162] width 9 height 9
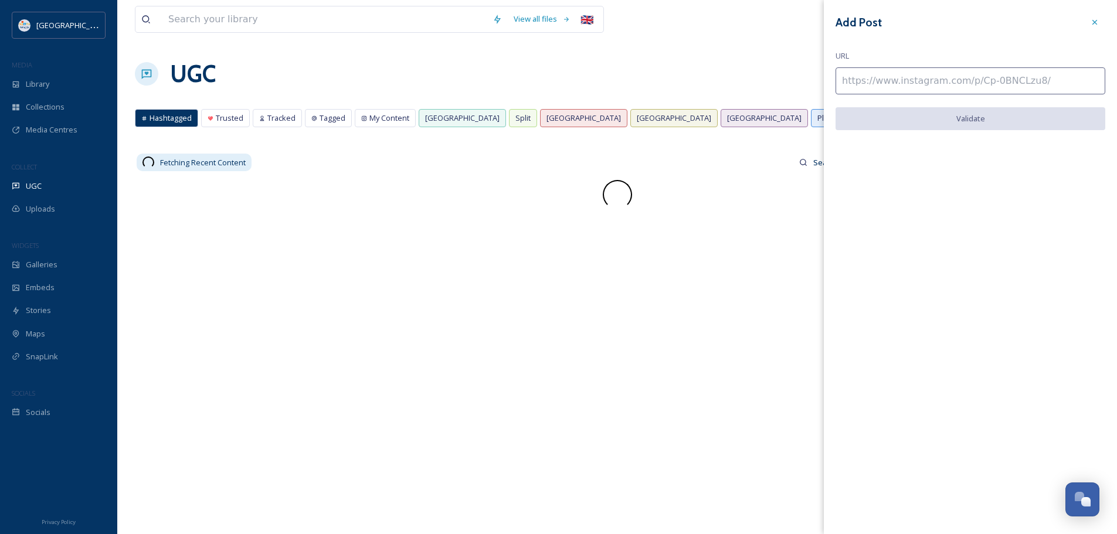
click at [875, 84] on input at bounding box center [971, 80] width 270 height 27
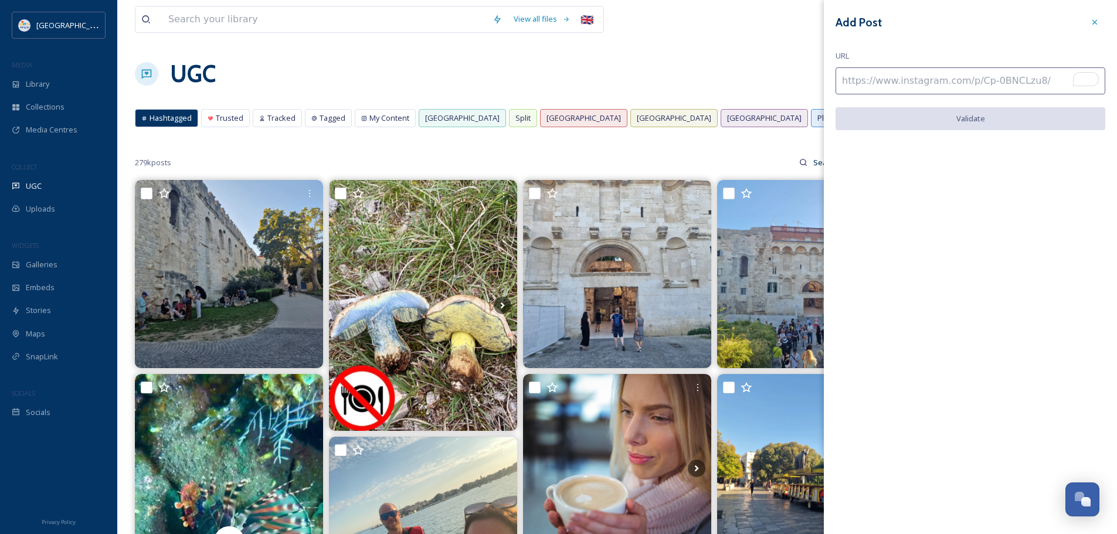
paste input "https://www.tiktok.com/@steph.c73/video/7555551327393221943"
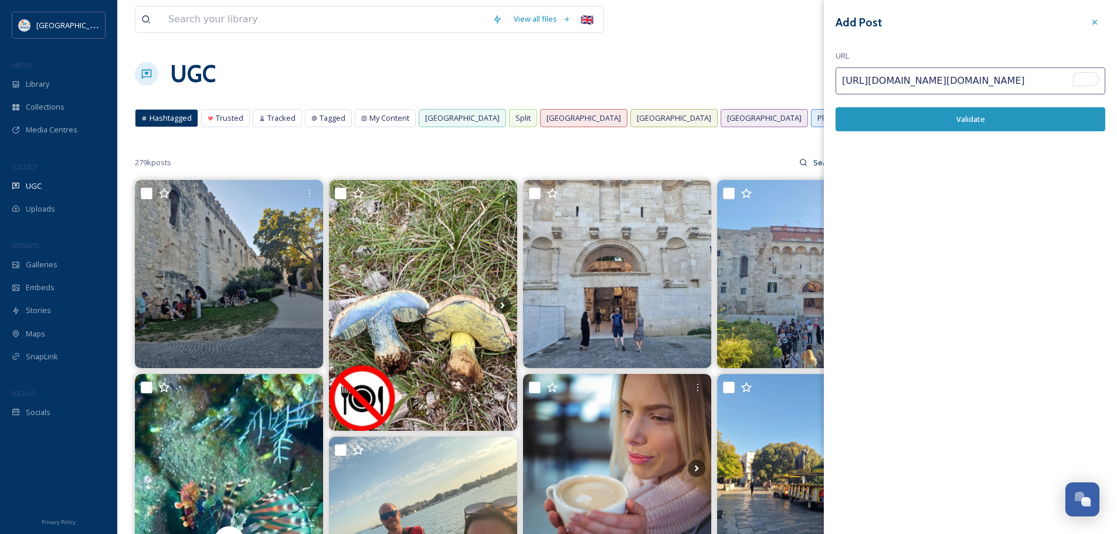
scroll to position [0, 17]
type input "https://www.tiktok.com/@steph.c73/video/7555551327393221943"
click at [946, 117] on button "Validate" at bounding box center [971, 119] width 270 height 24
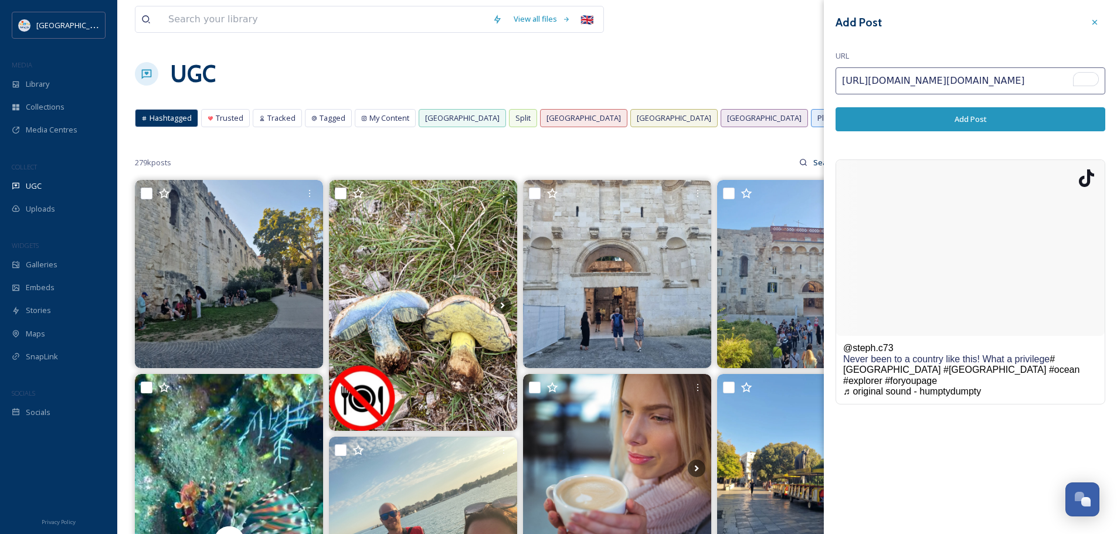
click at [956, 117] on button "Add Post" at bounding box center [971, 119] width 270 height 24
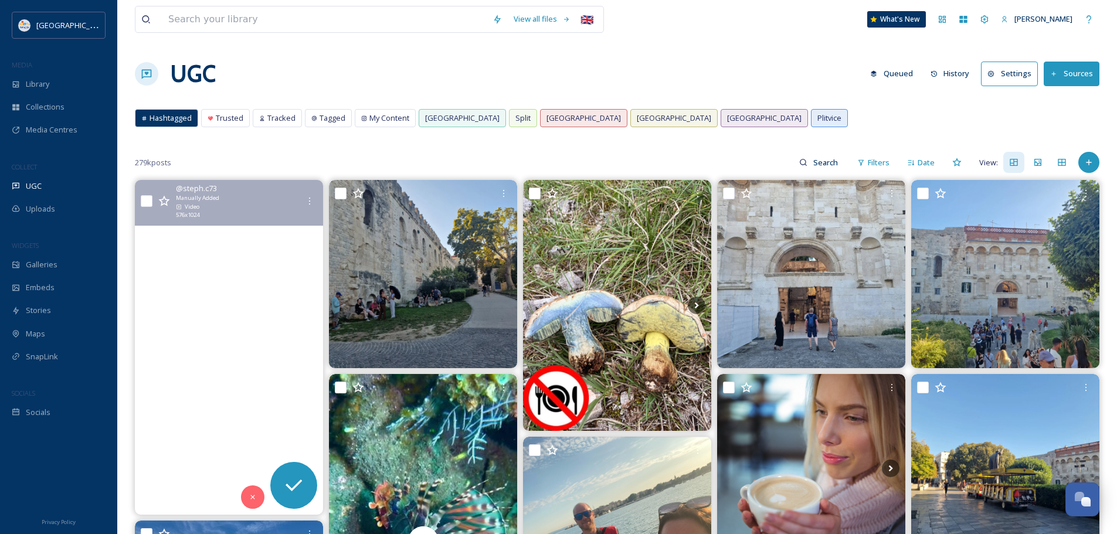
click at [251, 301] on video "Never been to a country like this! What a privilege #dubrovnik #croatia #ocean …" at bounding box center [229, 347] width 188 height 335
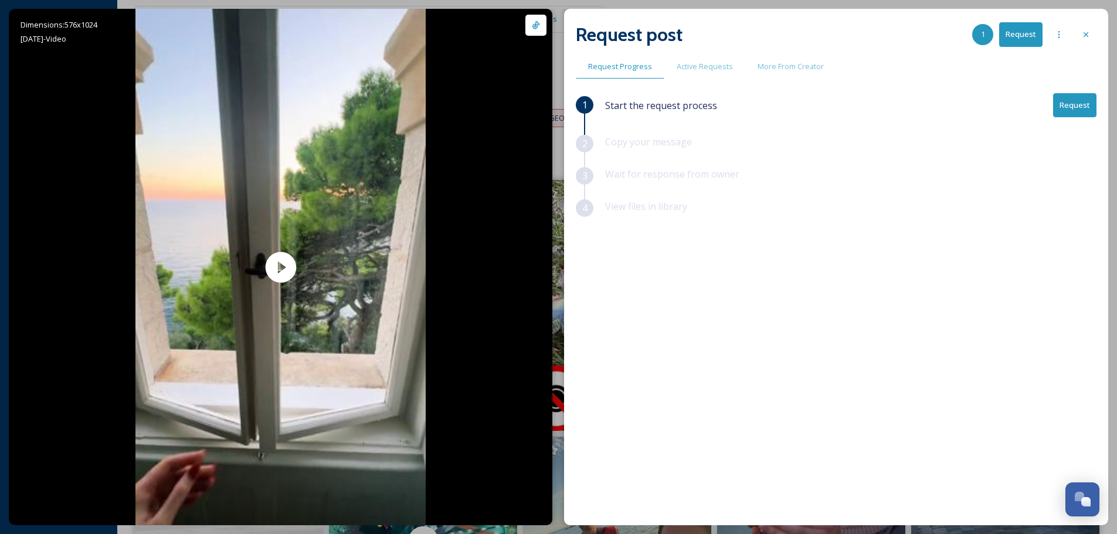
click at [1084, 101] on button "Request" at bounding box center [1074, 105] width 43 height 24
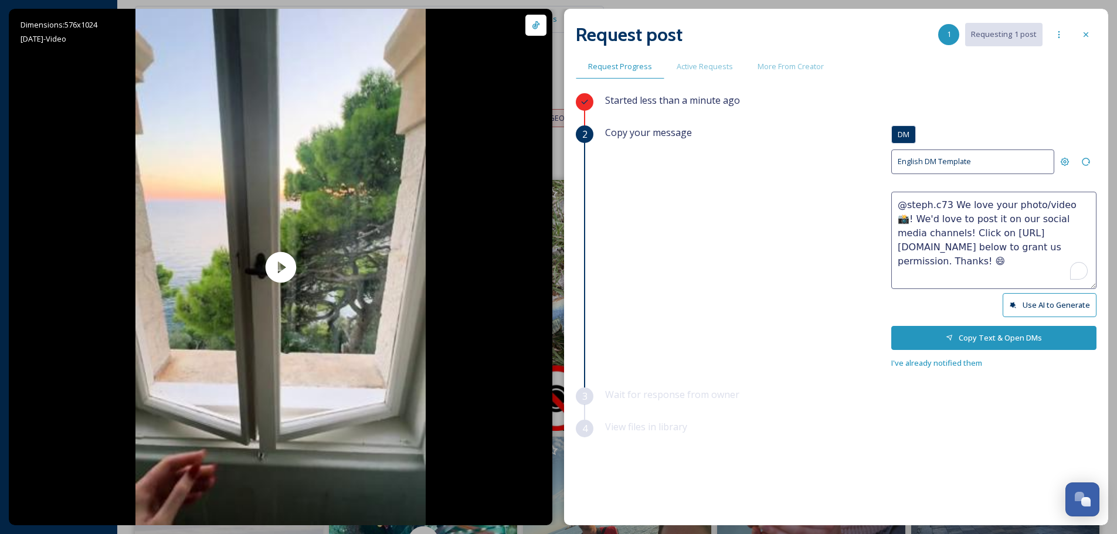
drag, startPoint x: 1035, startPoint y: 206, endPoint x: 1005, endPoint y: 204, distance: 30.5
click at [1005, 204] on textarea "@steph.c73 We love your photo/video 📸! We'd love to post it on our social media…" at bounding box center [993, 240] width 205 height 97
type textarea "@steph.c73 We love your video 📸! We'd love to post it on our social media chann…"
click at [991, 341] on button "Copy Text & Open DMs" at bounding box center [993, 338] width 205 height 24
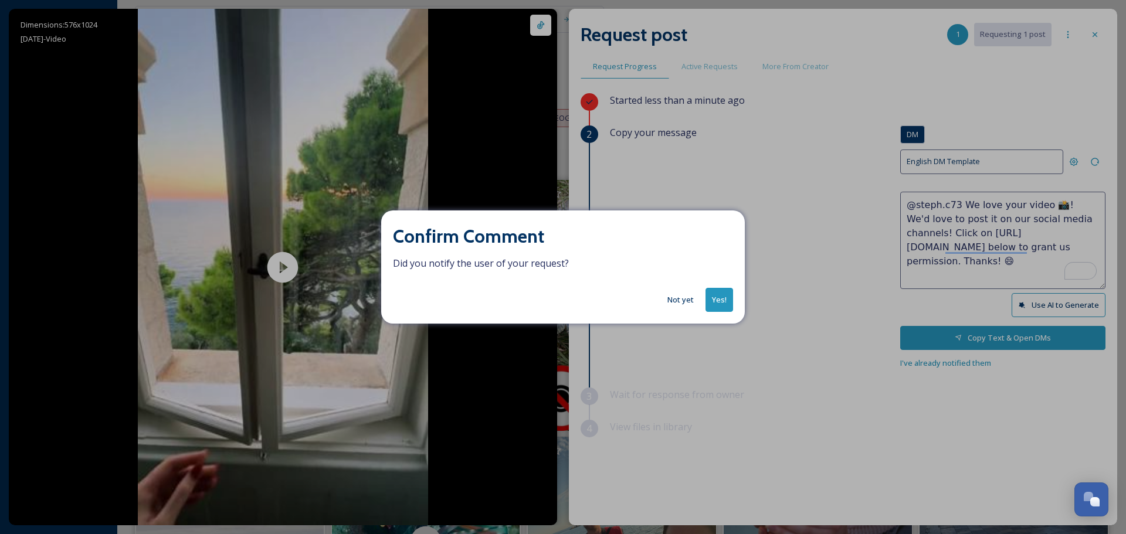
click at [719, 297] on button "Yes!" at bounding box center [719, 300] width 28 height 24
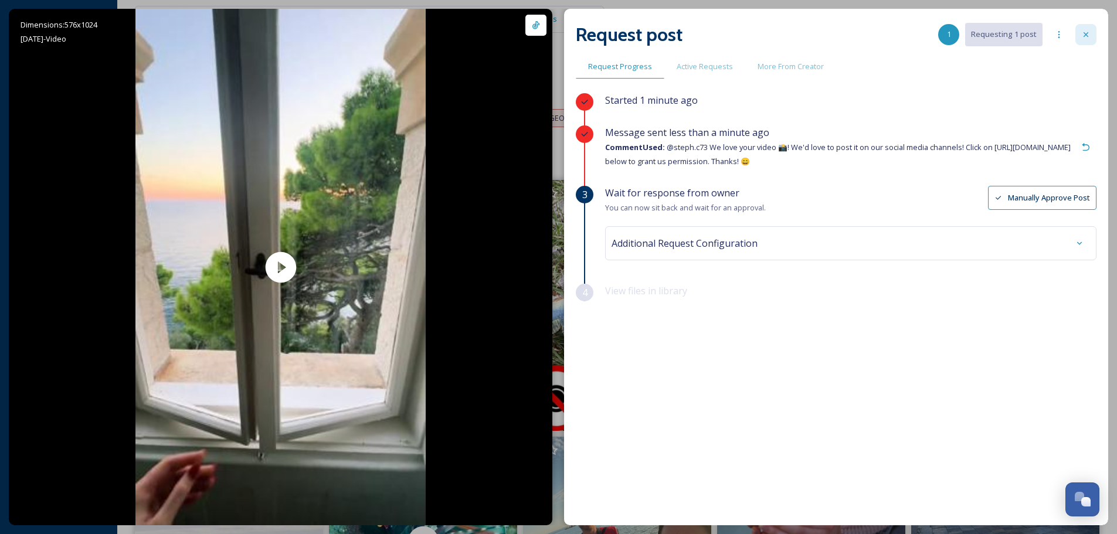
click at [1092, 36] on div at bounding box center [1085, 34] width 21 height 21
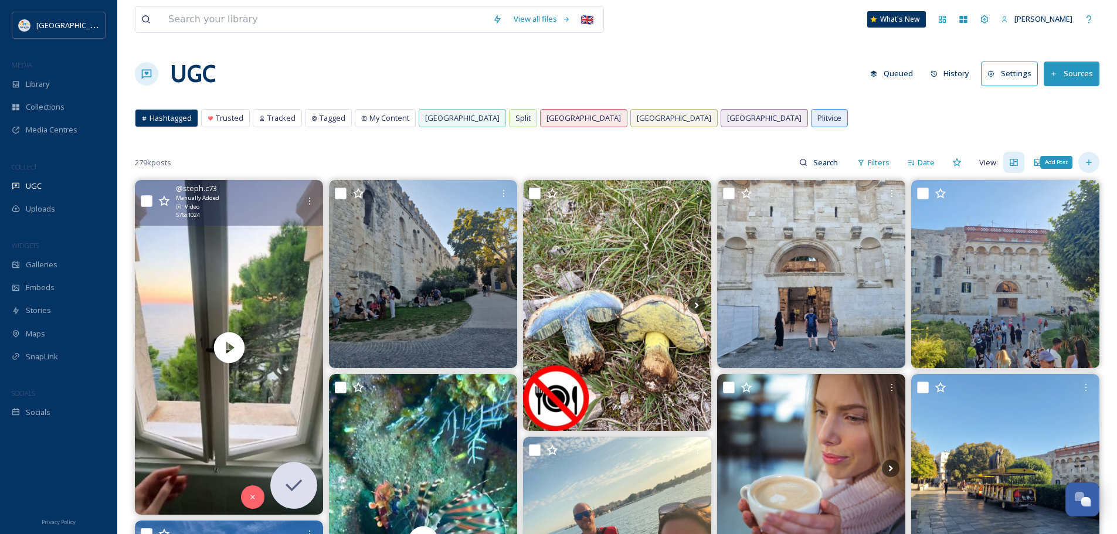
click at [1093, 161] on icon at bounding box center [1088, 162] width 9 height 9
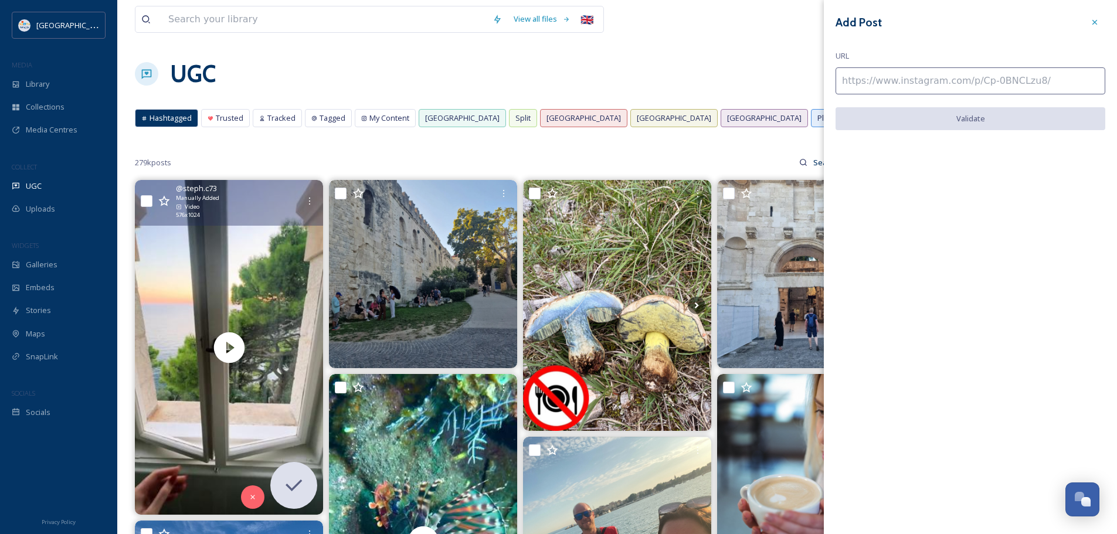
click at [935, 84] on input at bounding box center [971, 80] width 270 height 27
paste input "https://www.tiktok.com/@croatia_vacations/video/7487575600547368214"
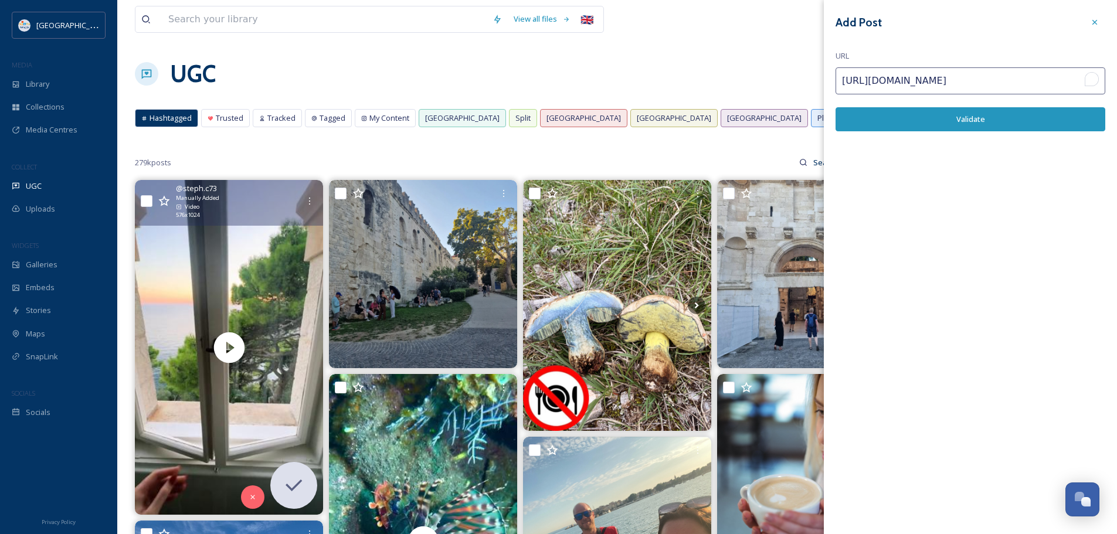
scroll to position [0, 49]
type input "https://www.tiktok.com/@croatia_vacations/video/7487575600547368214"
click at [919, 118] on button "Validate" at bounding box center [971, 119] width 270 height 24
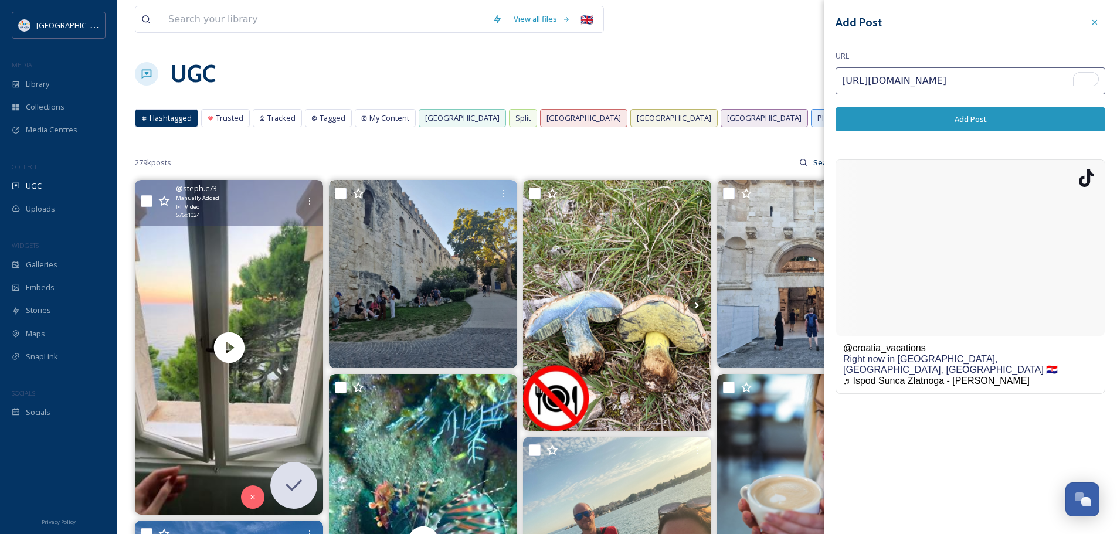
click at [929, 120] on button "Add Post" at bounding box center [971, 119] width 270 height 24
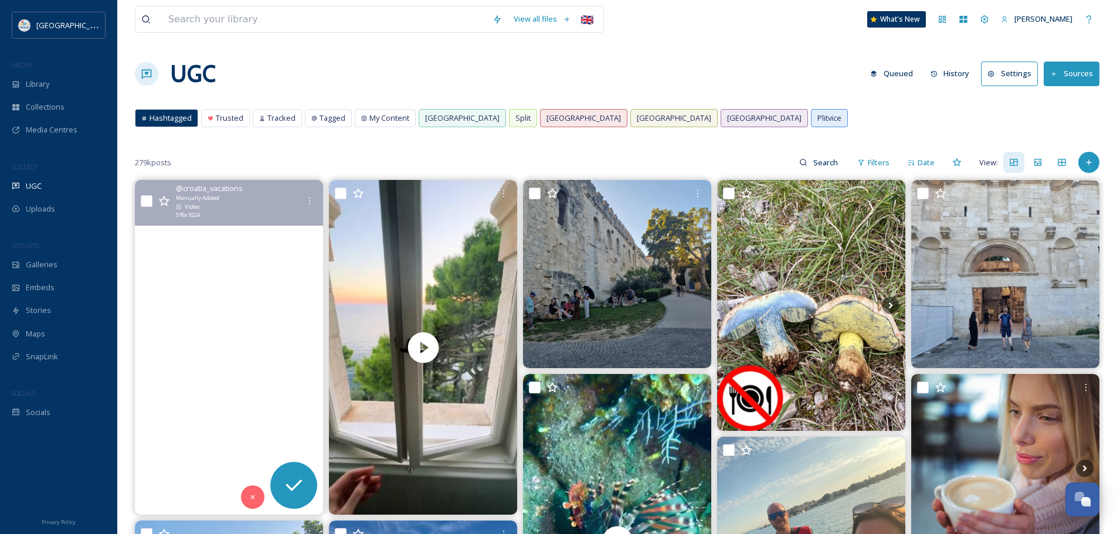
click at [240, 314] on video "Right now in Drvenik, Makarska Riviera, Croatia 🇭🇷" at bounding box center [229, 347] width 188 height 335
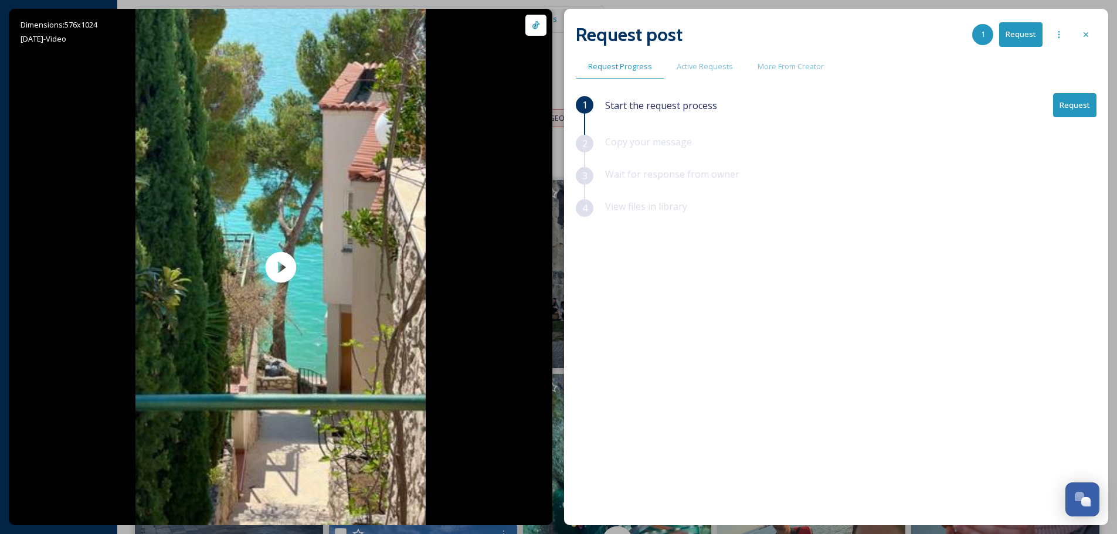
click at [1070, 98] on button "Request" at bounding box center [1074, 105] width 43 height 24
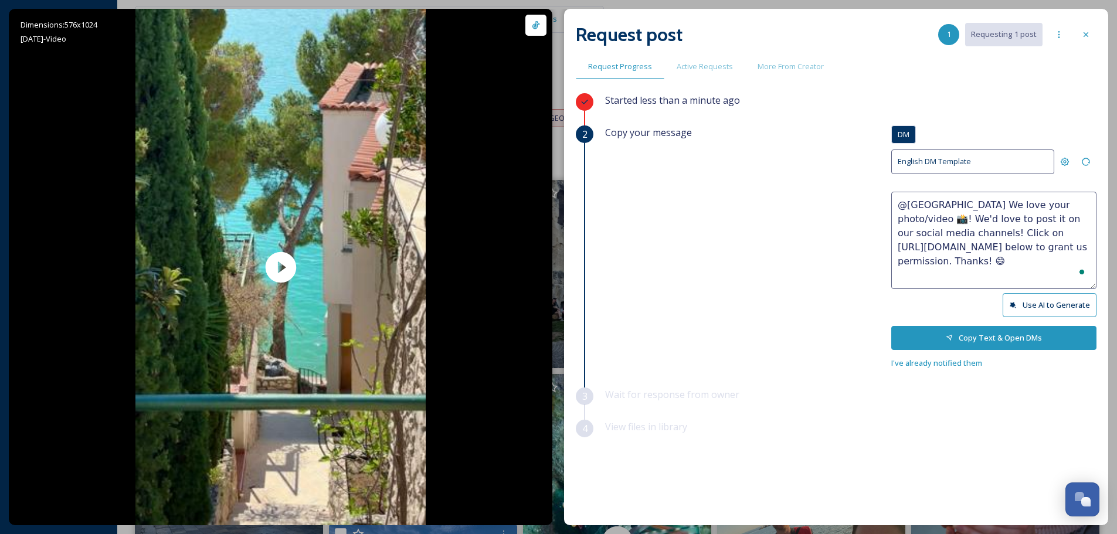
drag, startPoint x: 1064, startPoint y: 205, endPoint x: 1039, endPoint y: 205, distance: 25.2
click at [1039, 205] on textarea "@croatia_vacations We love your photo/video 📸! We'd love to post it on our soci…" at bounding box center [993, 240] width 205 height 97
type textarea "@croatia_vacations We love your video 📸! We'd love to post it on our social med…"
click at [960, 332] on button "Copy Text & Open DMs" at bounding box center [993, 338] width 205 height 24
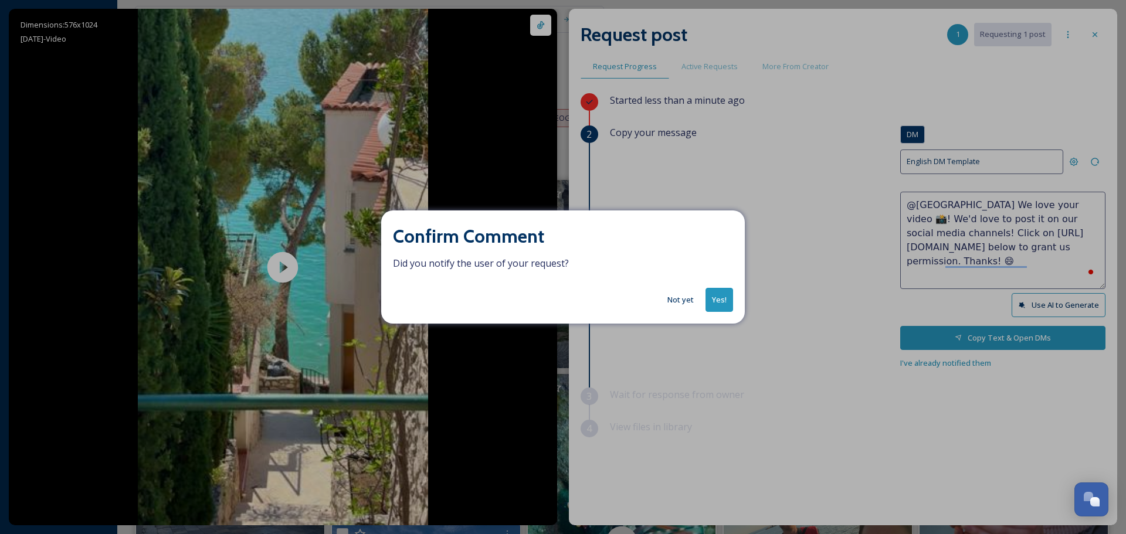
click at [723, 300] on button "Yes!" at bounding box center [719, 300] width 28 height 24
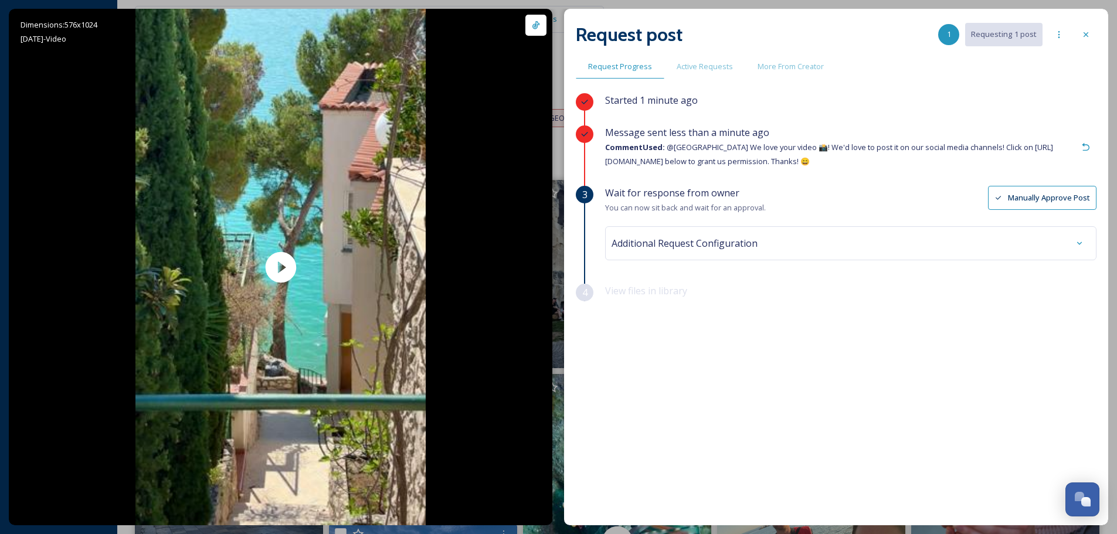
scroll to position [2544, 0]
click at [1082, 32] on icon at bounding box center [1085, 34] width 9 height 9
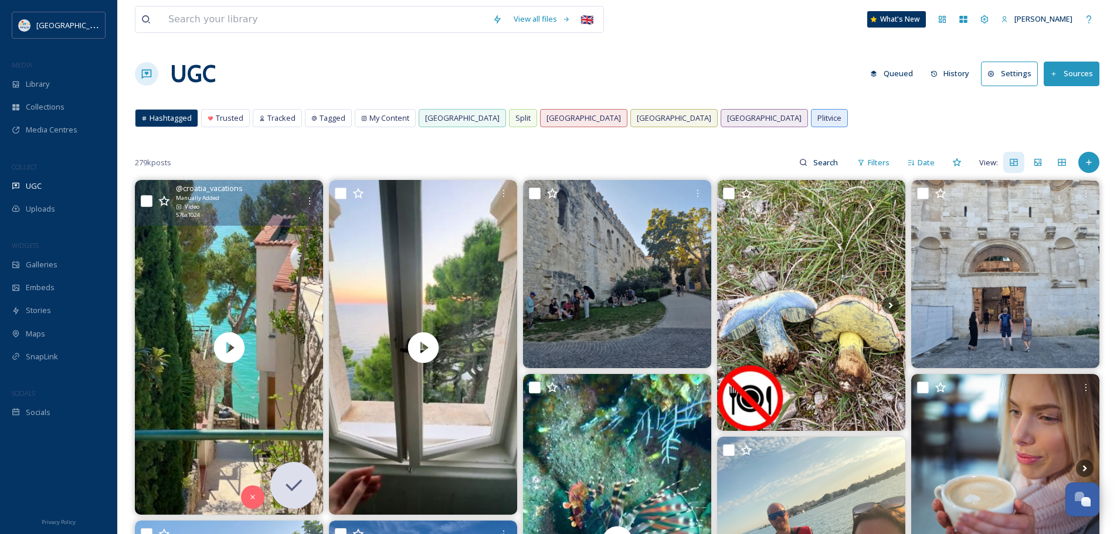
click at [721, 84] on div "UGC Queued History Settings Sources" at bounding box center [617, 73] width 965 height 35
click at [1086, 162] on icon at bounding box center [1088, 162] width 9 height 9
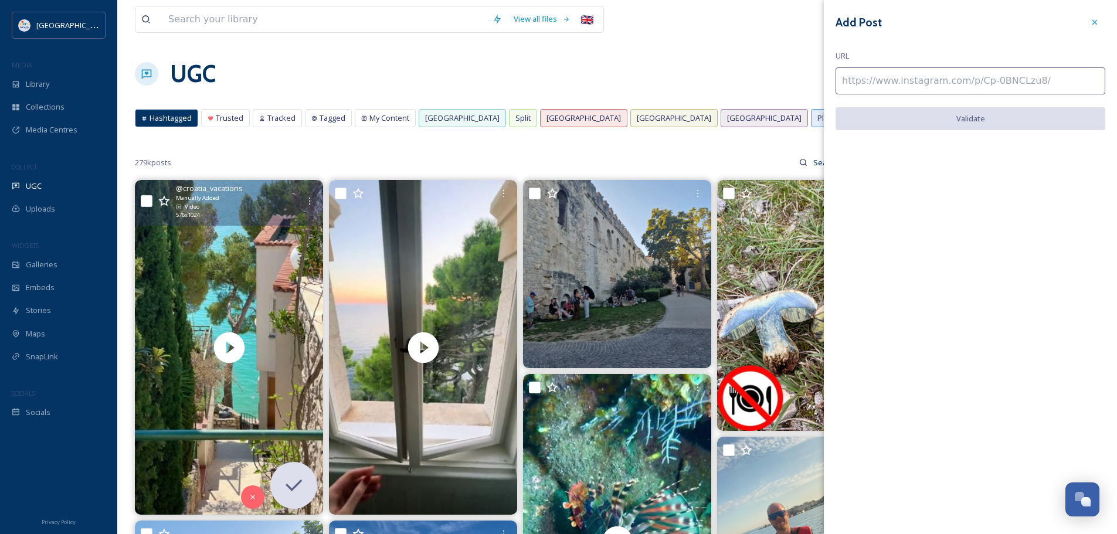
click at [967, 70] on input at bounding box center [971, 80] width 270 height 27
paste input "https://www.tiktok.com/@dravaround/video/7435996033437470007"
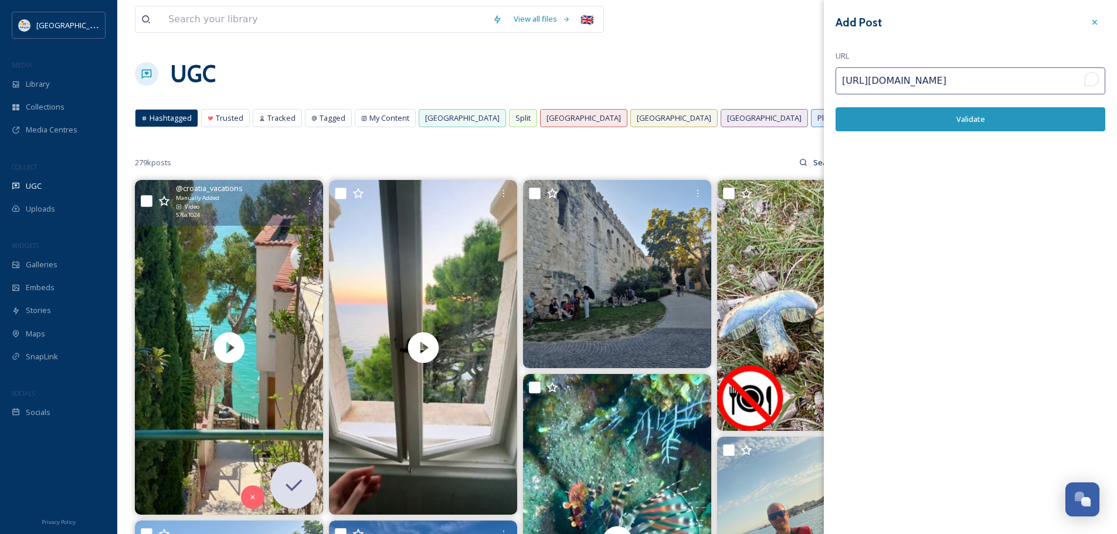
scroll to position [0, 26]
type input "https://www.tiktok.com/@dravaround/video/7435996033437470007"
click at [887, 116] on button "Validate" at bounding box center [971, 119] width 270 height 24
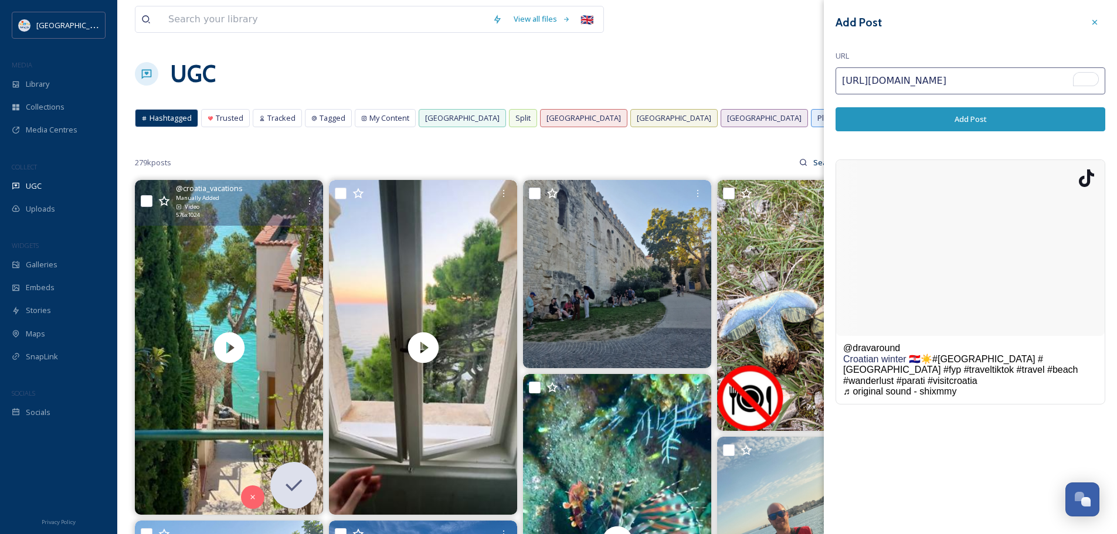
click at [925, 120] on button "Add Post" at bounding box center [971, 119] width 270 height 24
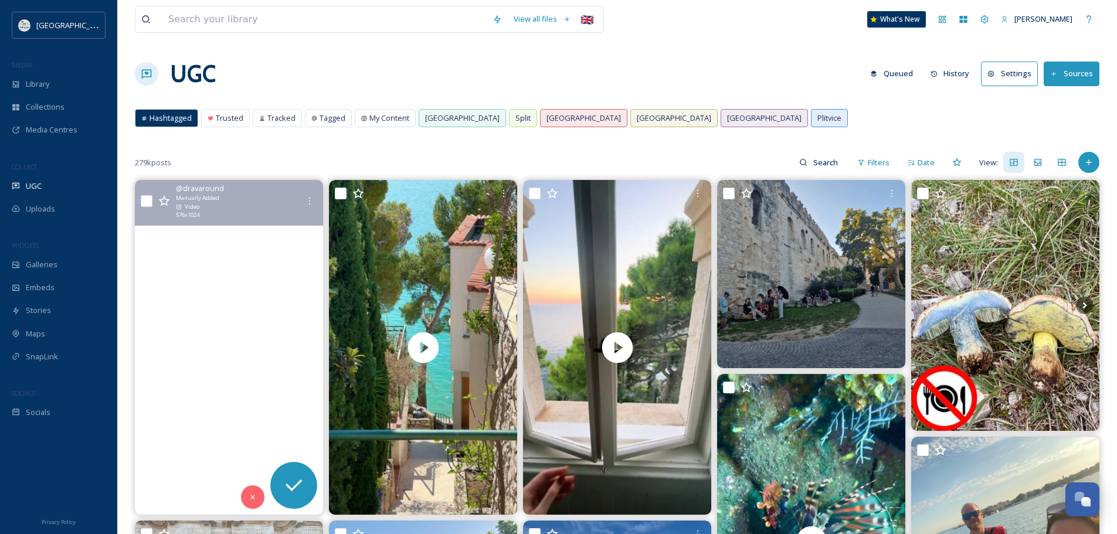
click at [220, 308] on video "Croatian winter 🇭🇷☀️ #croatia #hrvatska #fyp #traveltiktok #travel #beach #wand…" at bounding box center [229, 347] width 188 height 335
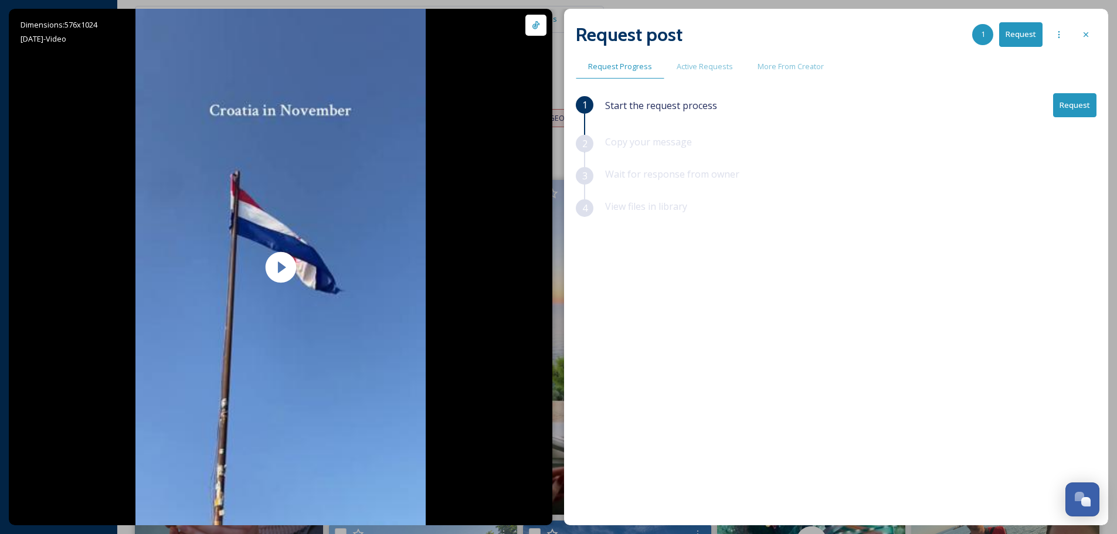
click at [1075, 106] on button "Request" at bounding box center [1074, 105] width 43 height 24
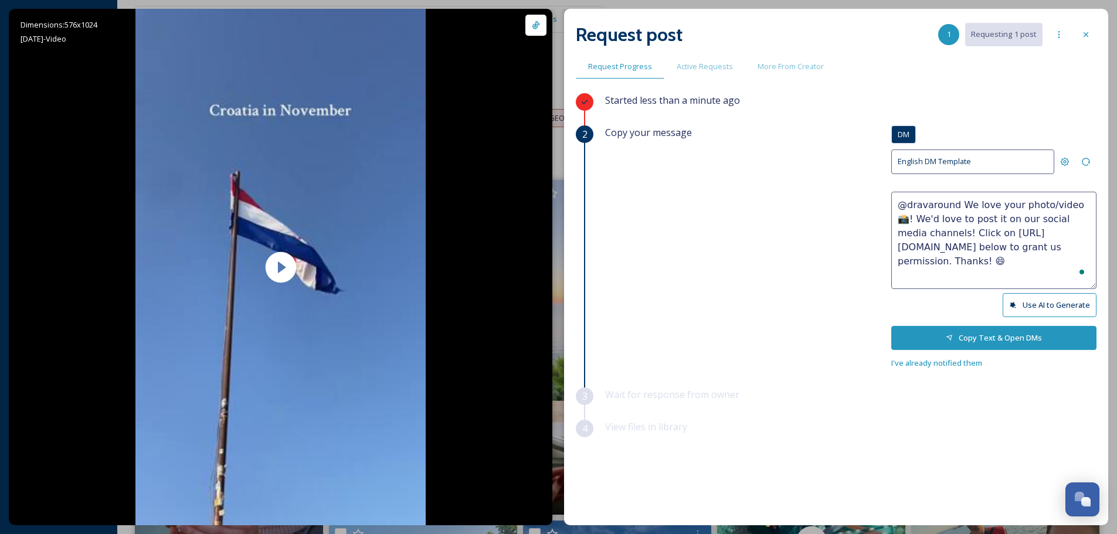
drag, startPoint x: 1042, startPoint y: 204, endPoint x: 1014, endPoint y: 202, distance: 28.2
click at [1014, 202] on textarea "@dravaround We love your photo/video 📸! We'd love to post it on our social medi…" at bounding box center [993, 240] width 205 height 97
type textarea "@dravaround We love your video 📸! We'd love to post it on our social media chan…"
click at [980, 335] on button "Copy Text & Open DMs" at bounding box center [993, 338] width 205 height 24
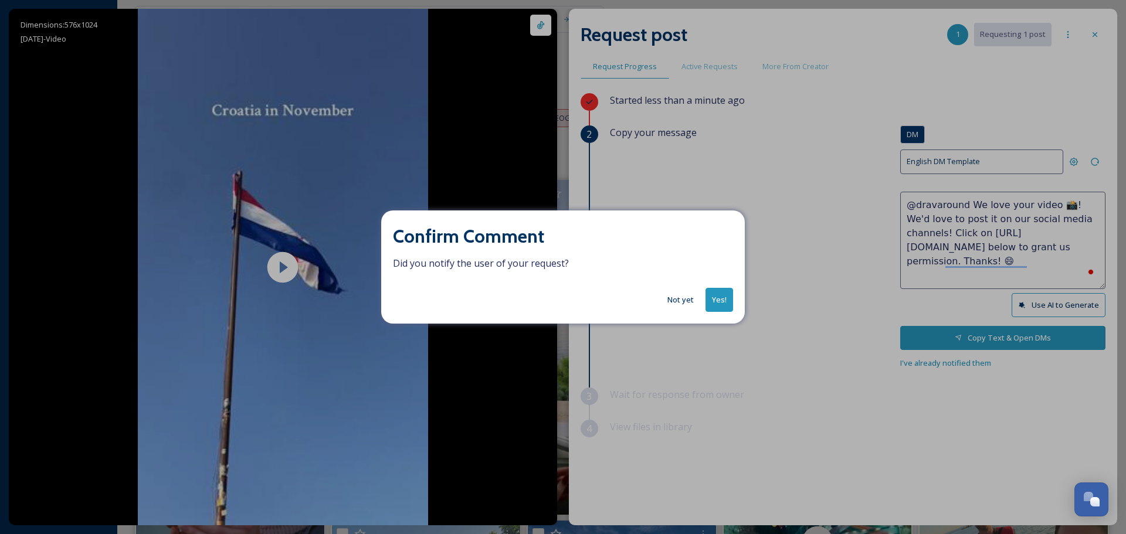
click at [715, 296] on button "Yes!" at bounding box center [719, 300] width 28 height 24
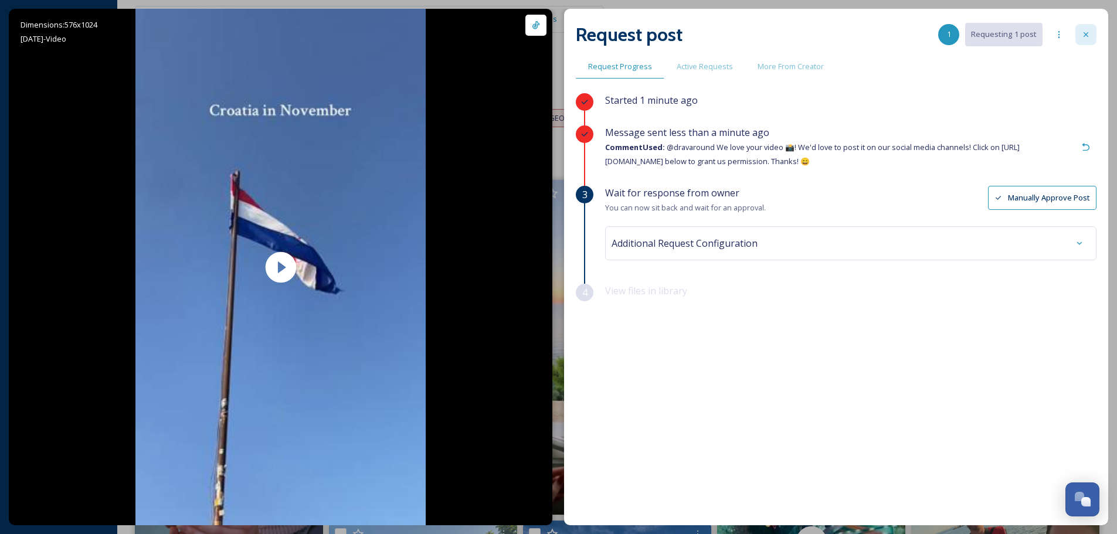
click at [1089, 33] on icon at bounding box center [1085, 34] width 9 height 9
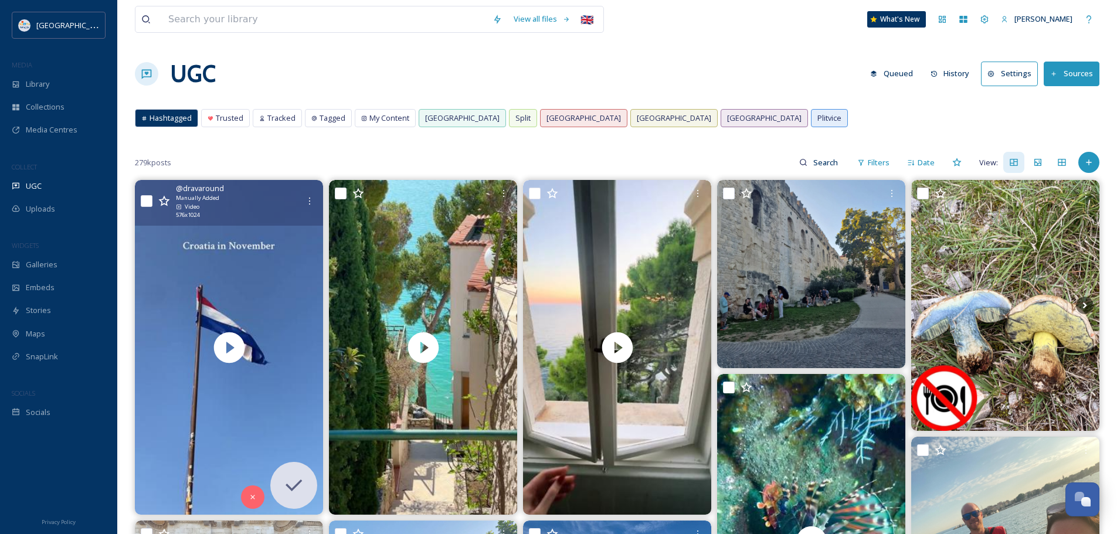
click at [495, 156] on div "279k posts Filters Date View:" at bounding box center [617, 162] width 965 height 23
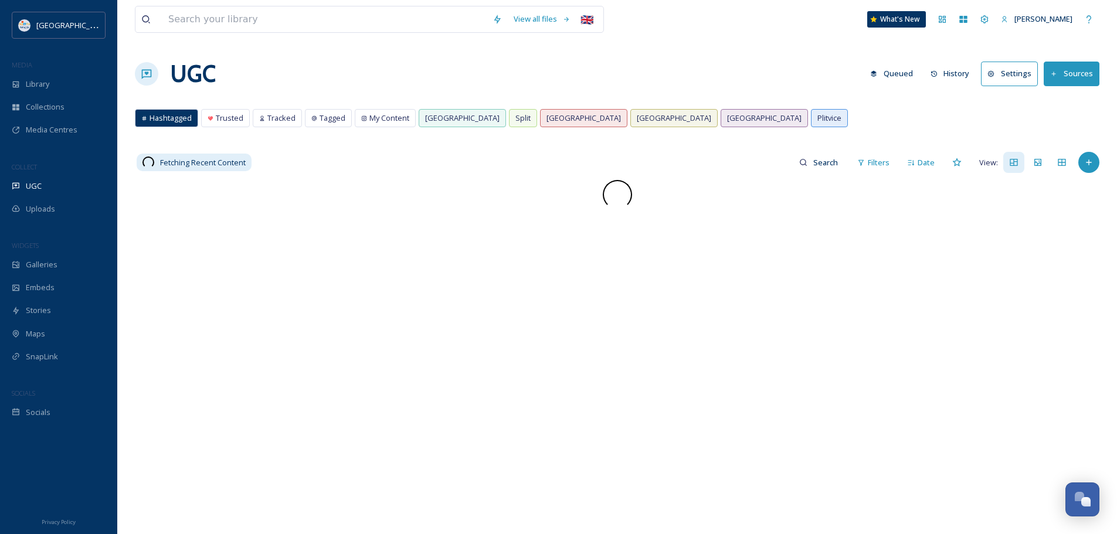
scroll to position [2544, 0]
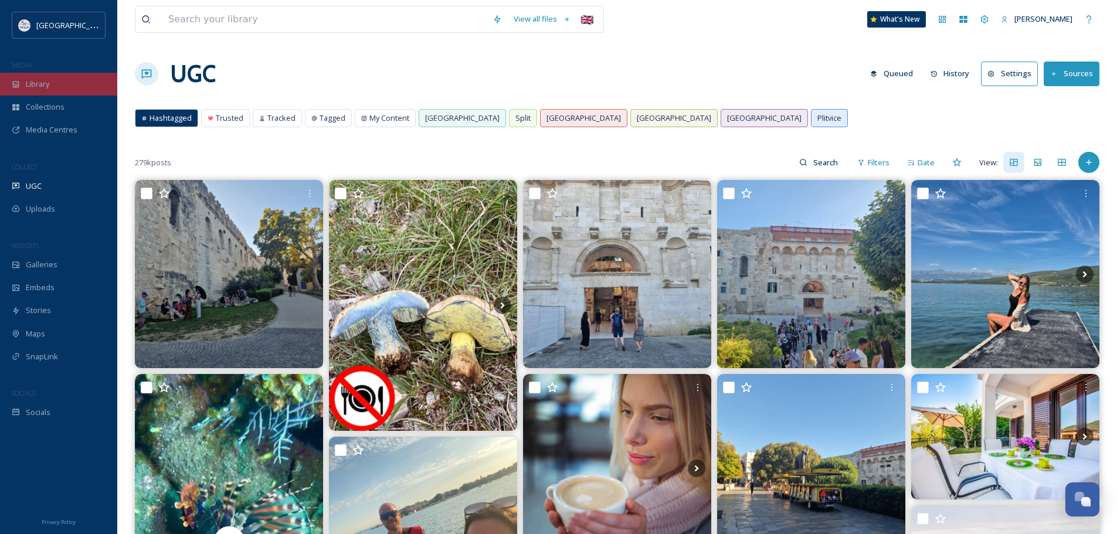
click at [72, 82] on div "Library" at bounding box center [58, 84] width 117 height 23
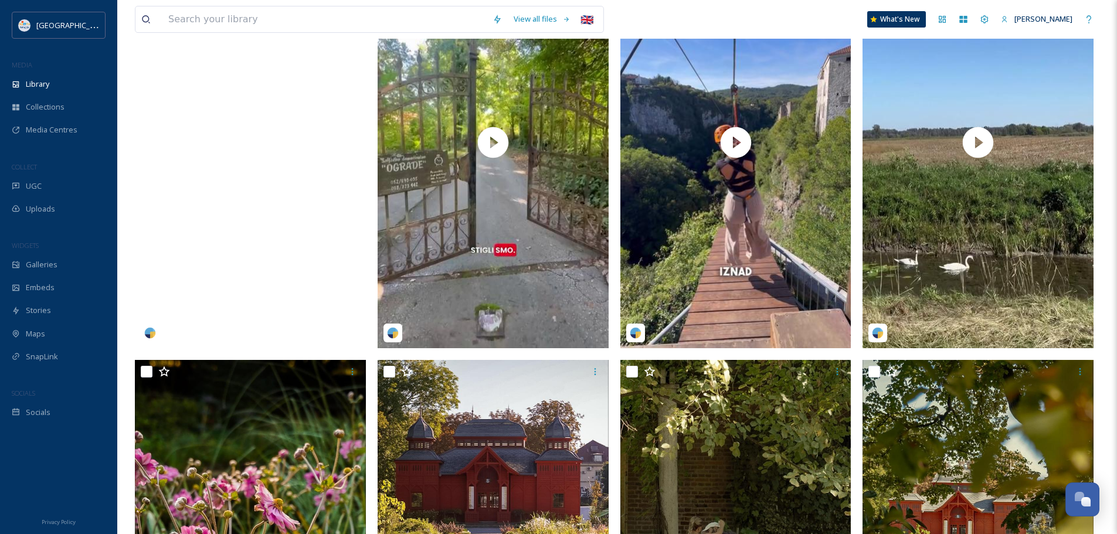
scroll to position [528, 0]
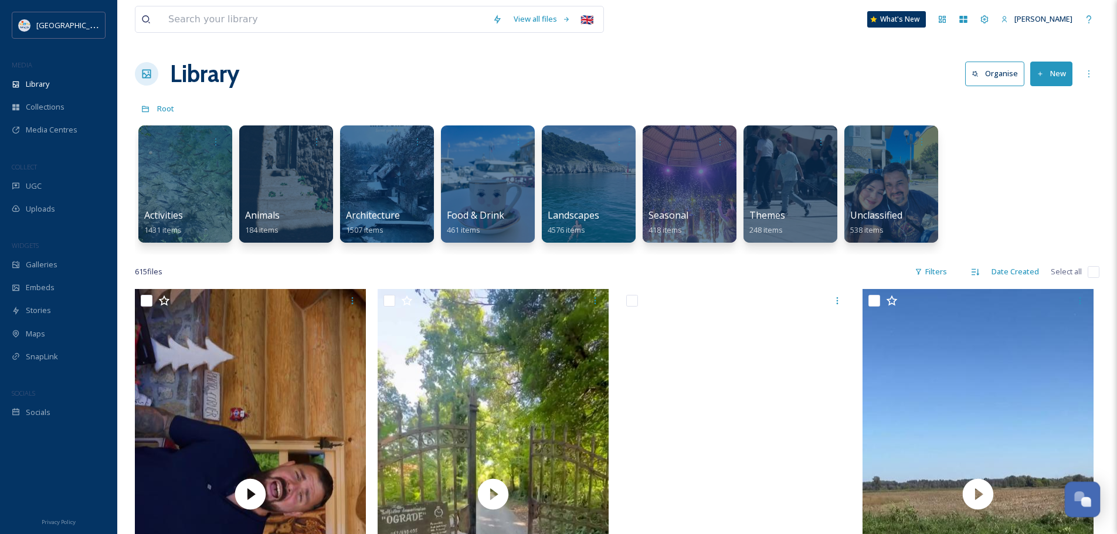
click at [1080, 497] on div "Open Chat" at bounding box center [1079, 496] width 10 height 10
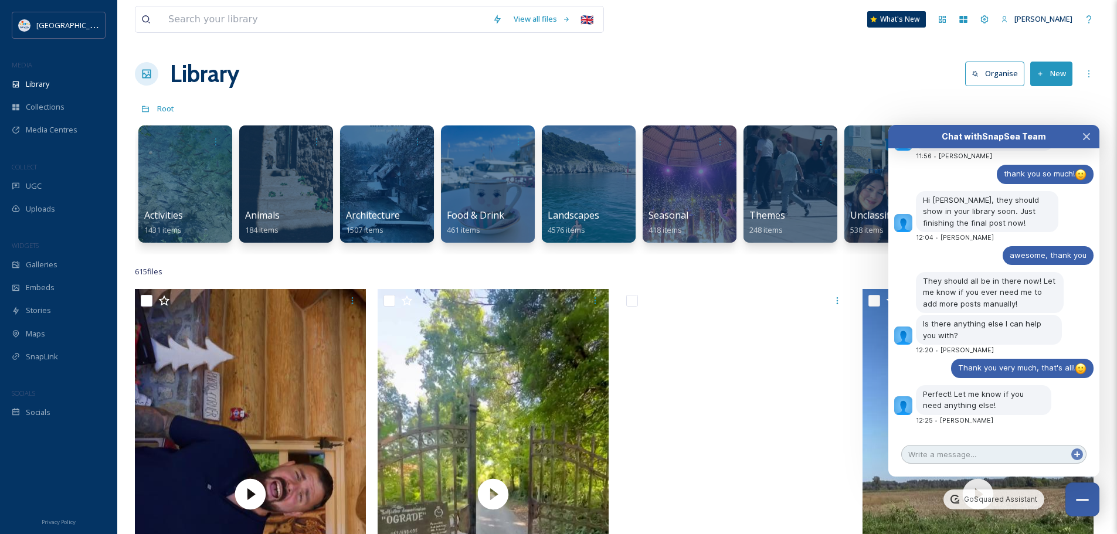
click at [992, 457] on textarea at bounding box center [993, 454] width 185 height 19
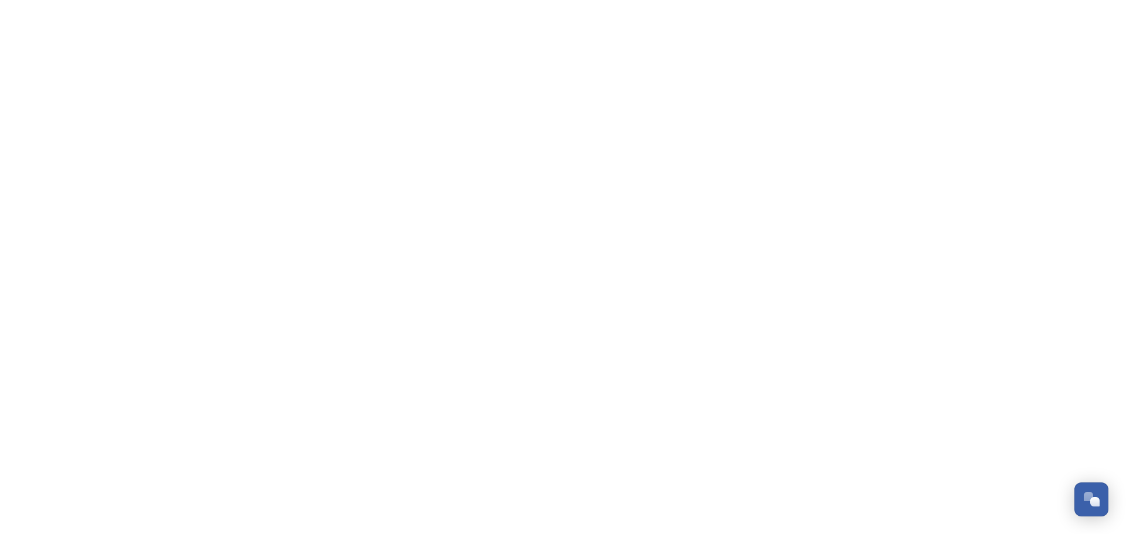
scroll to position [2427, 0]
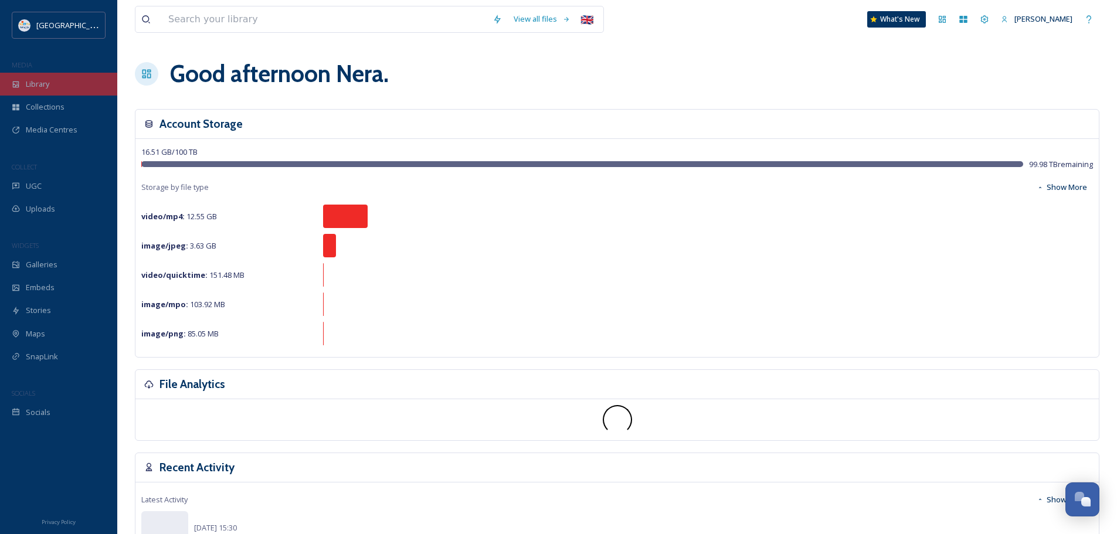
click at [45, 89] on span "Library" at bounding box center [37, 84] width 23 height 11
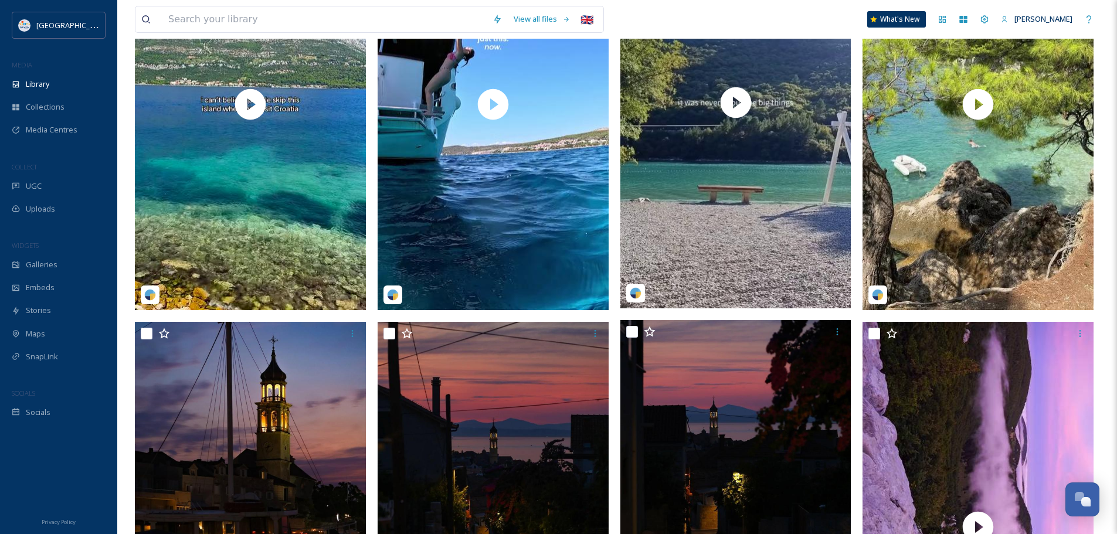
scroll to position [2169, 0]
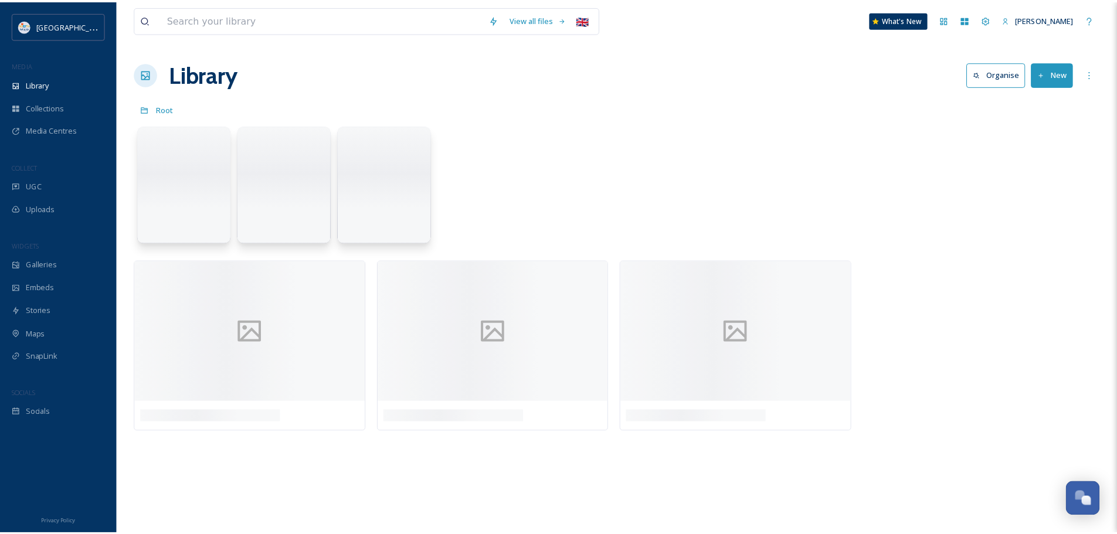
scroll to position [2544, 0]
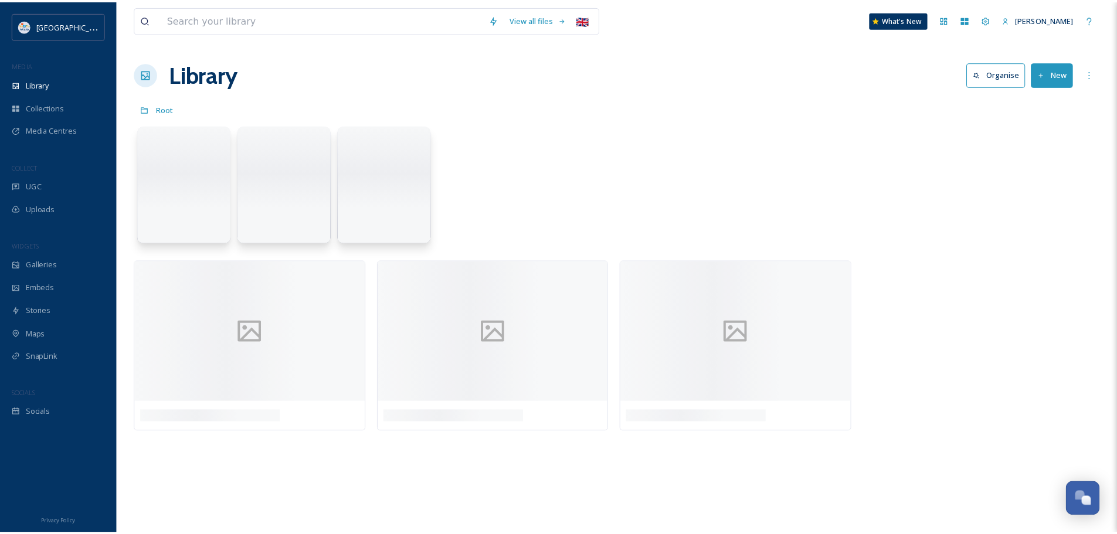
scroll to position [2544, 0]
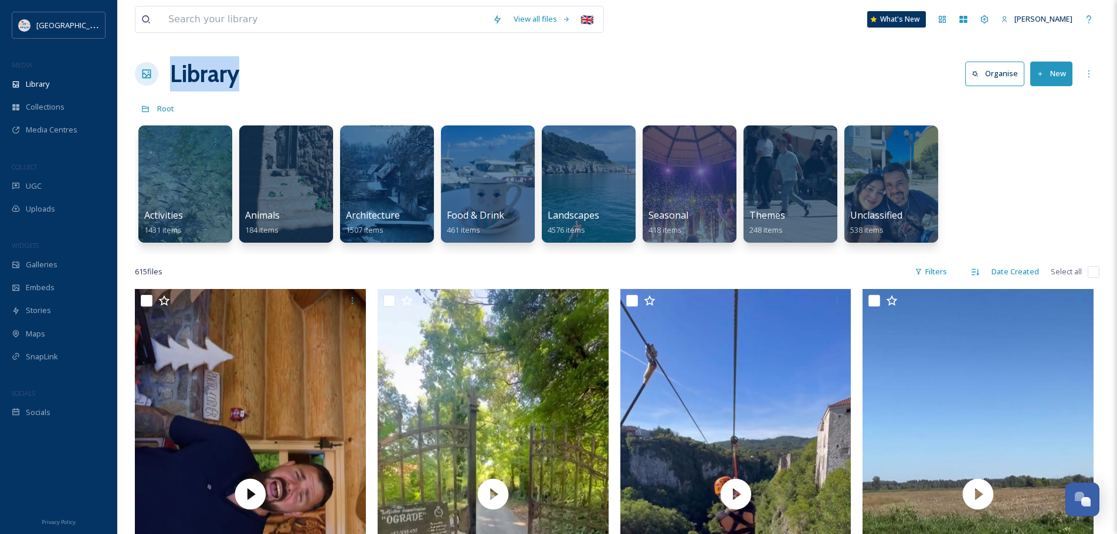
drag, startPoint x: 262, startPoint y: 73, endPoint x: 153, endPoint y: 69, distance: 109.1
click at [153, 69] on div "Library Organise New" at bounding box center [617, 73] width 965 height 35
click at [309, 78] on div "Library Organise New" at bounding box center [617, 73] width 965 height 35
click at [253, 63] on div "Library Organise New" at bounding box center [617, 73] width 965 height 35
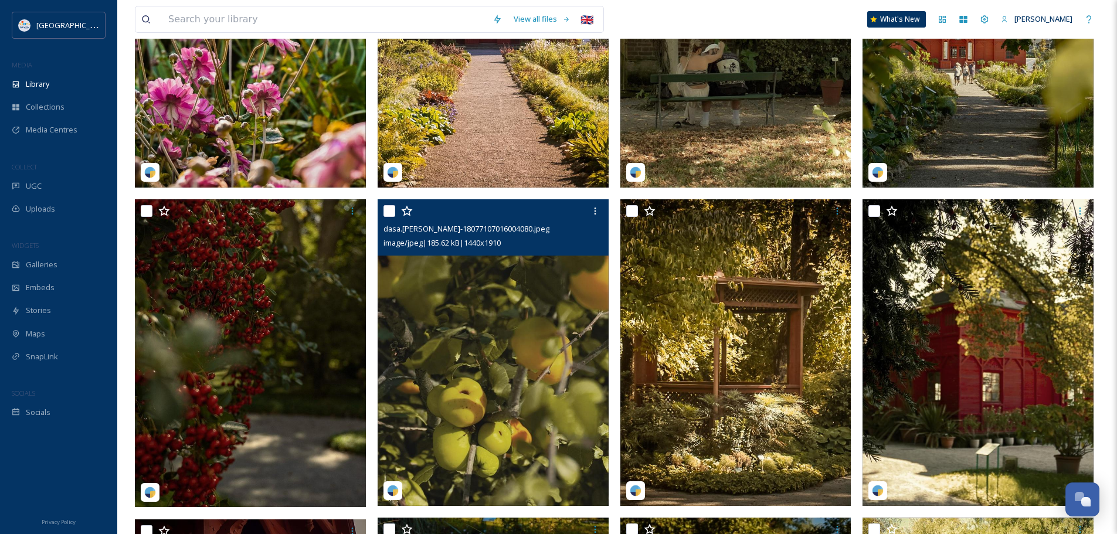
scroll to position [762, 0]
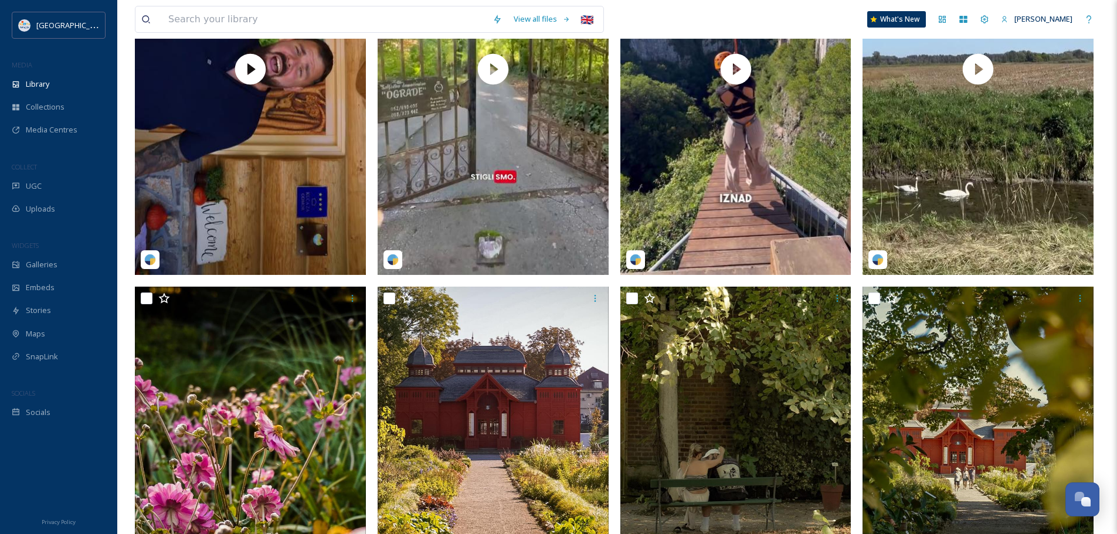
scroll to position [469, 0]
